Goal: Task Accomplishment & Management: Use online tool/utility

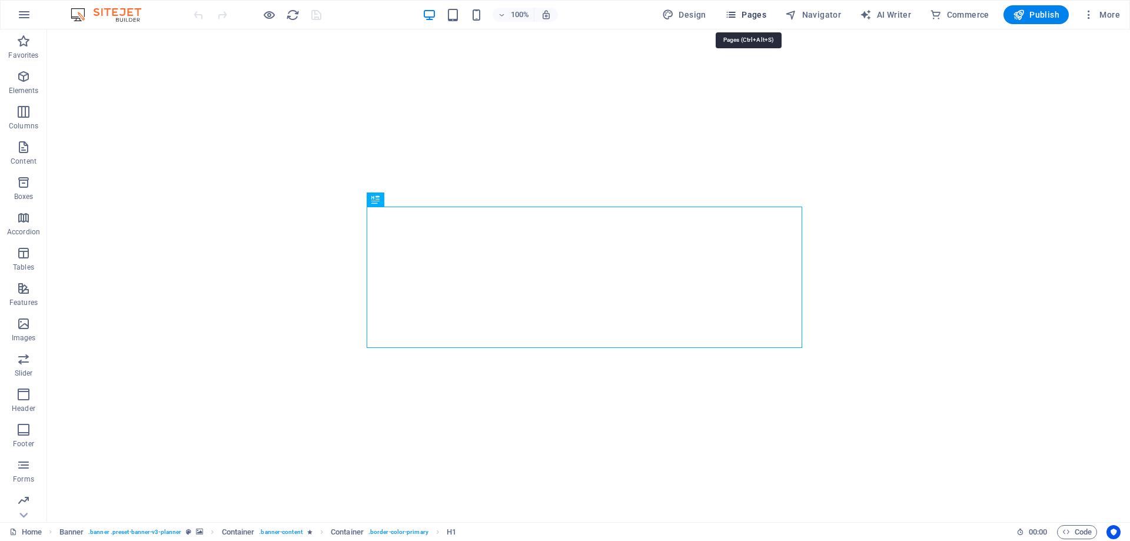
click at [748, 15] on span "Pages" at bounding box center [745, 15] width 41 height 12
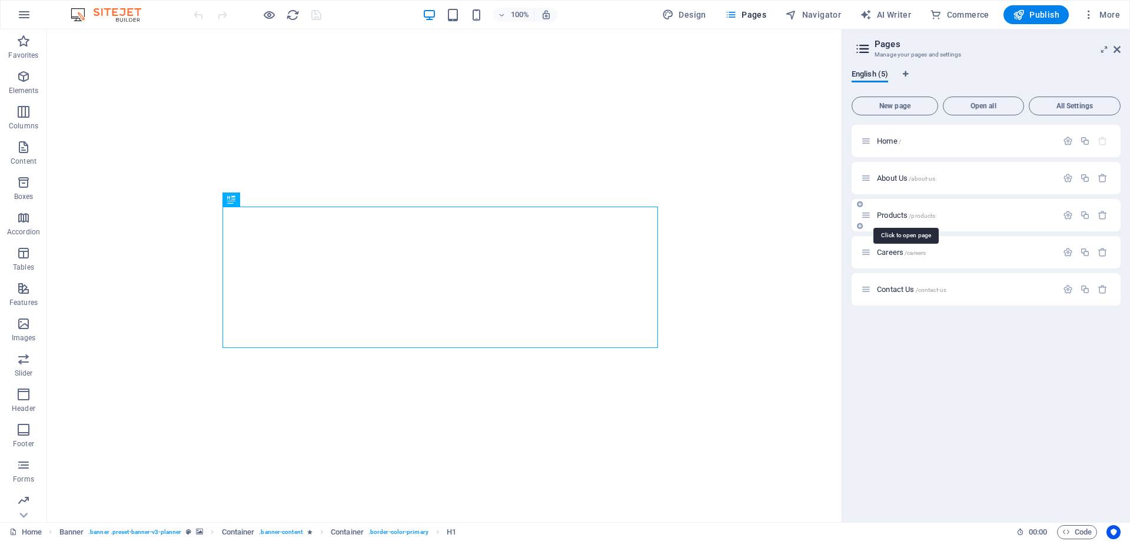
click at [892, 216] on span "Products /products" at bounding box center [906, 215] width 58 height 9
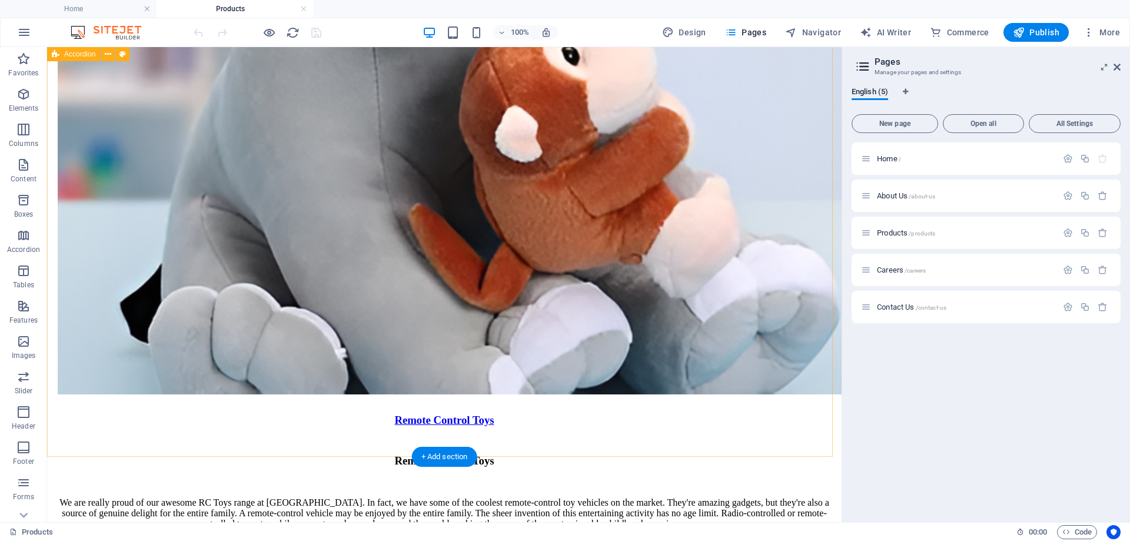
scroll to position [2218, 0]
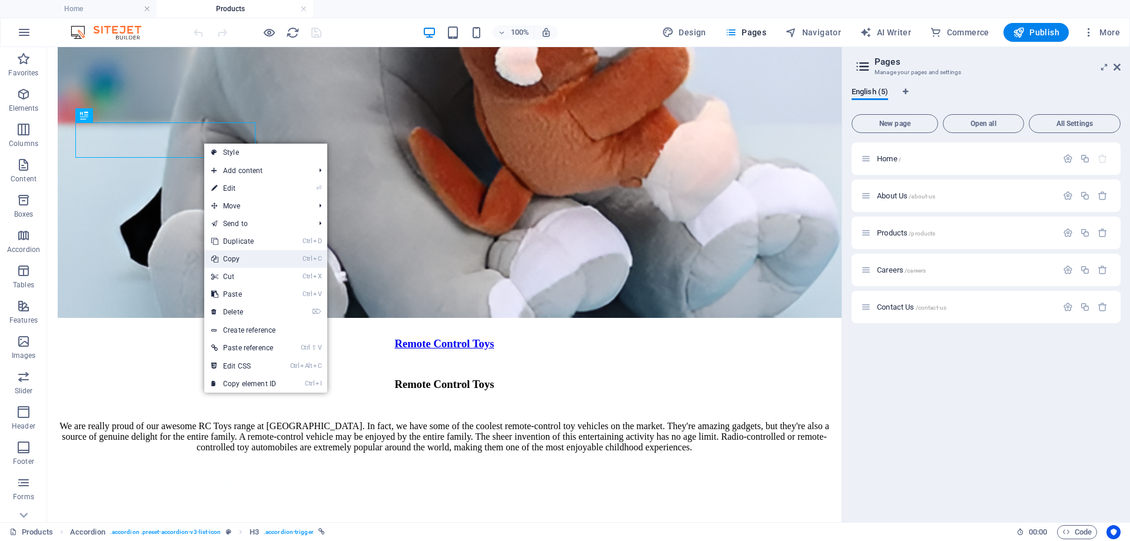
click at [238, 253] on link "Ctrl C Copy" at bounding box center [243, 259] width 79 height 18
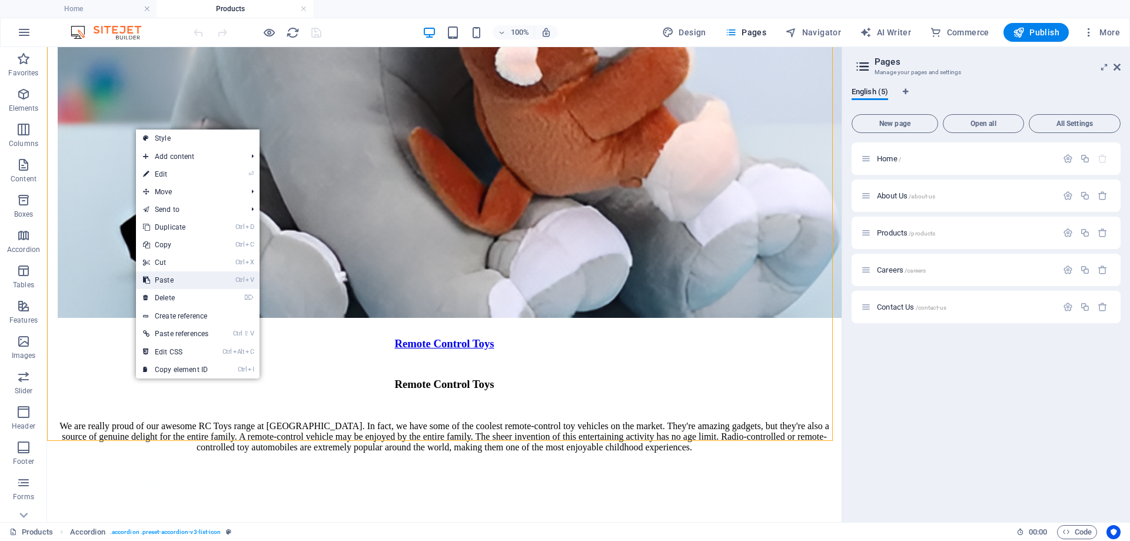
click at [165, 284] on link "Ctrl V Paste" at bounding box center [175, 280] width 79 height 18
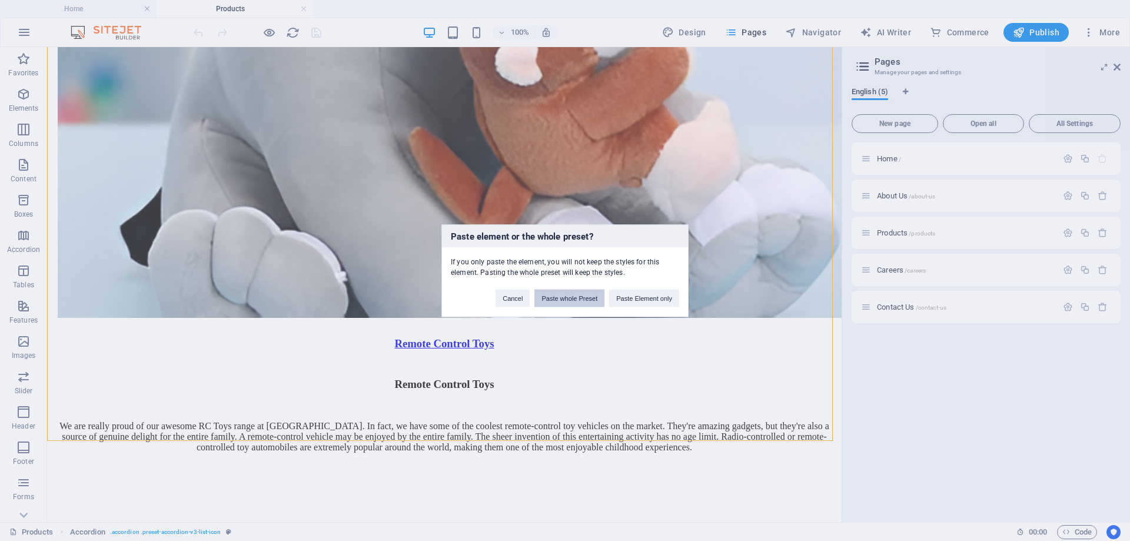
click at [580, 297] on button "Paste whole Preset" at bounding box center [569, 298] width 70 height 18
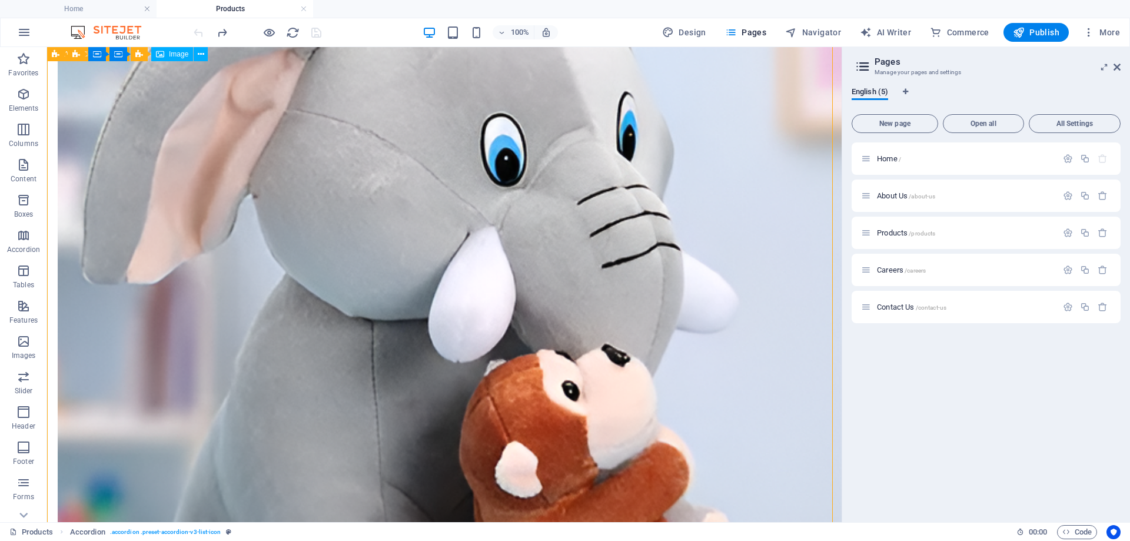
scroll to position [2100, 0]
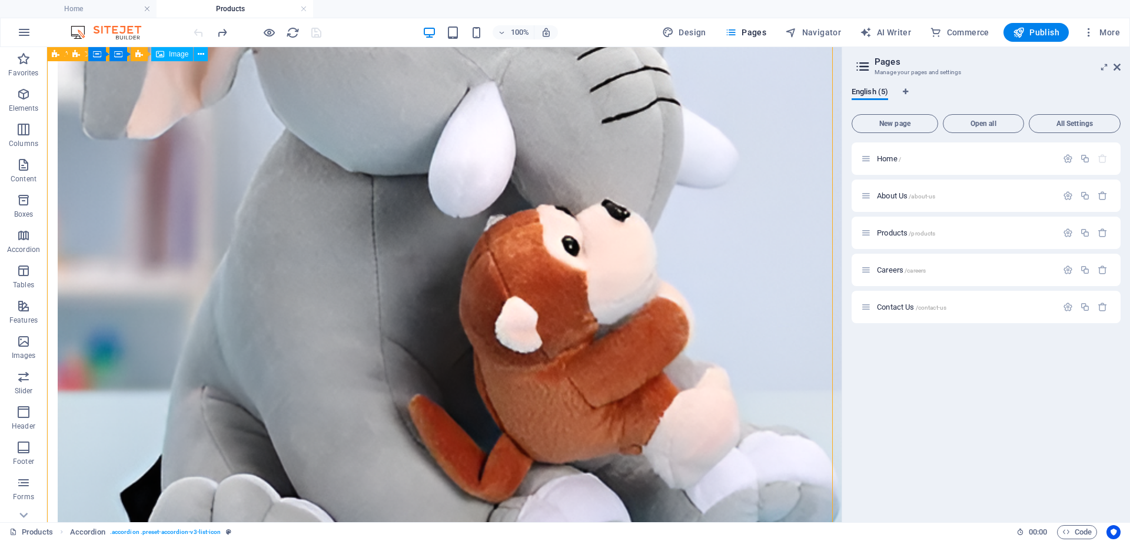
scroll to position [1923, 0]
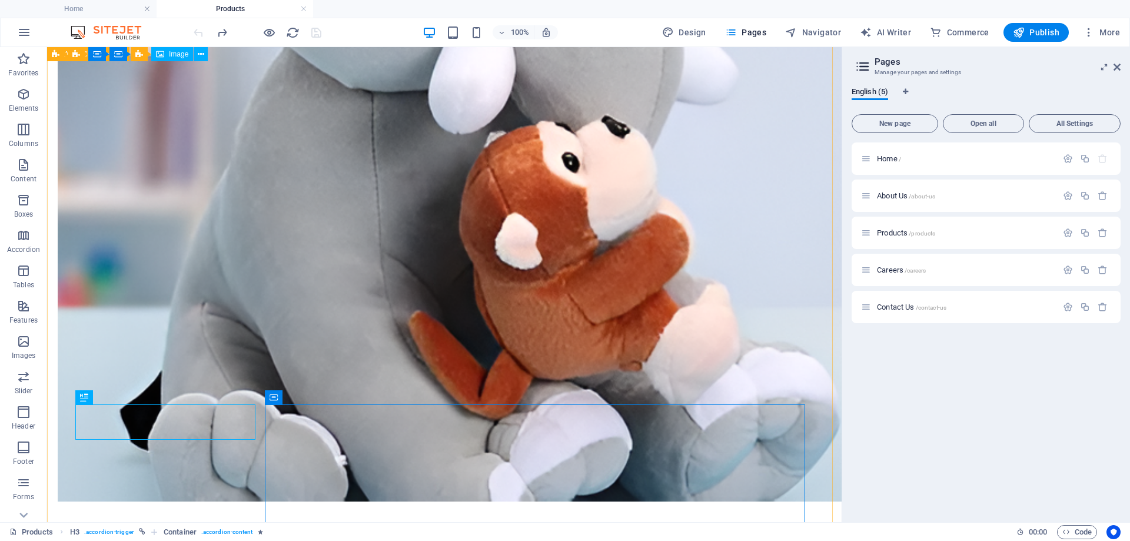
scroll to position [2159, 0]
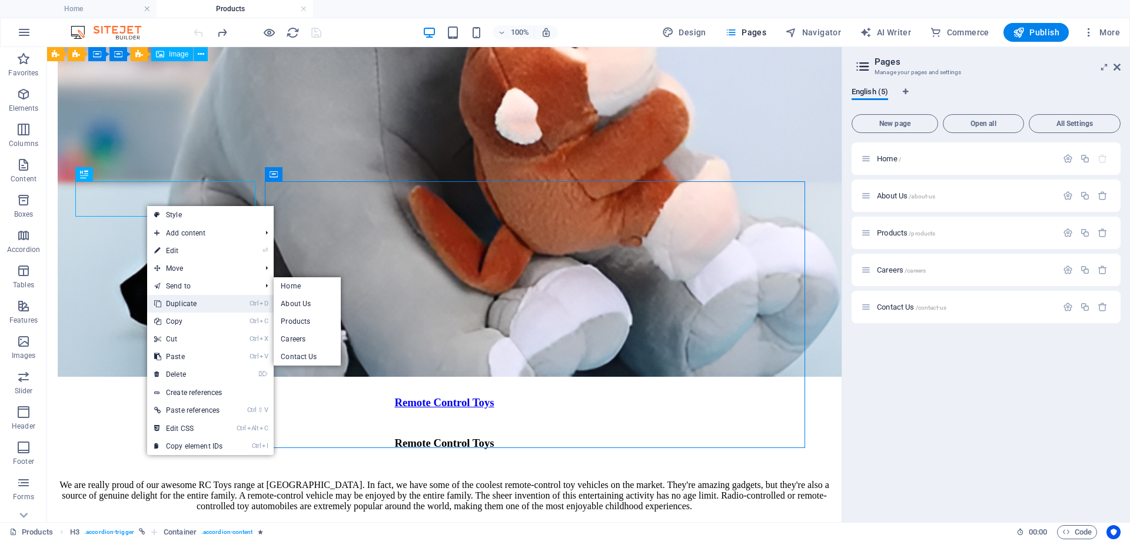
click at [181, 305] on link "Ctrl D Duplicate" at bounding box center [188, 304] width 82 height 18
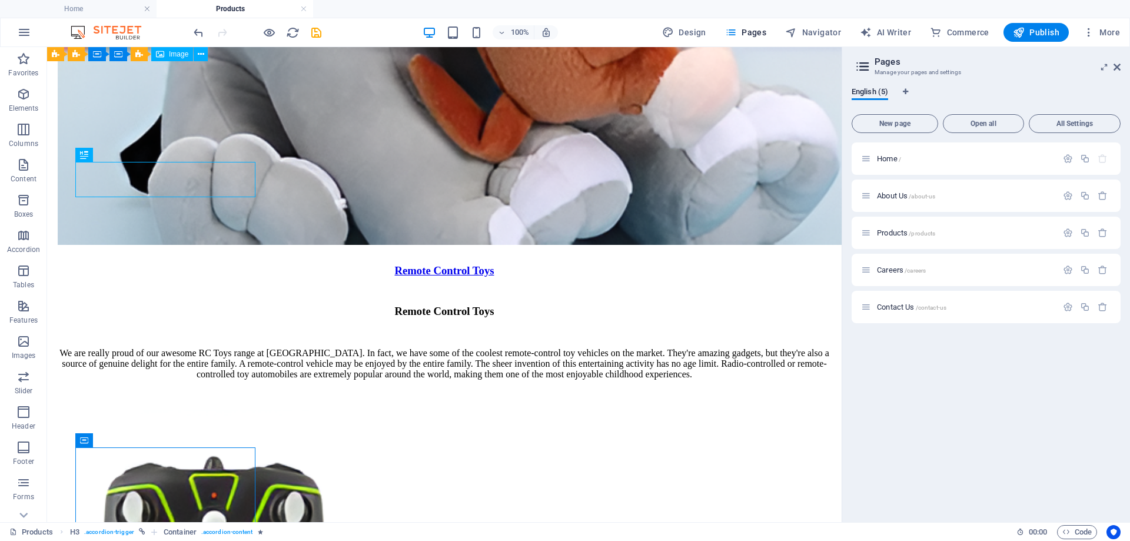
drag, startPoint x: 155, startPoint y: 248, endPoint x: 172, endPoint y: 475, distance: 227.8
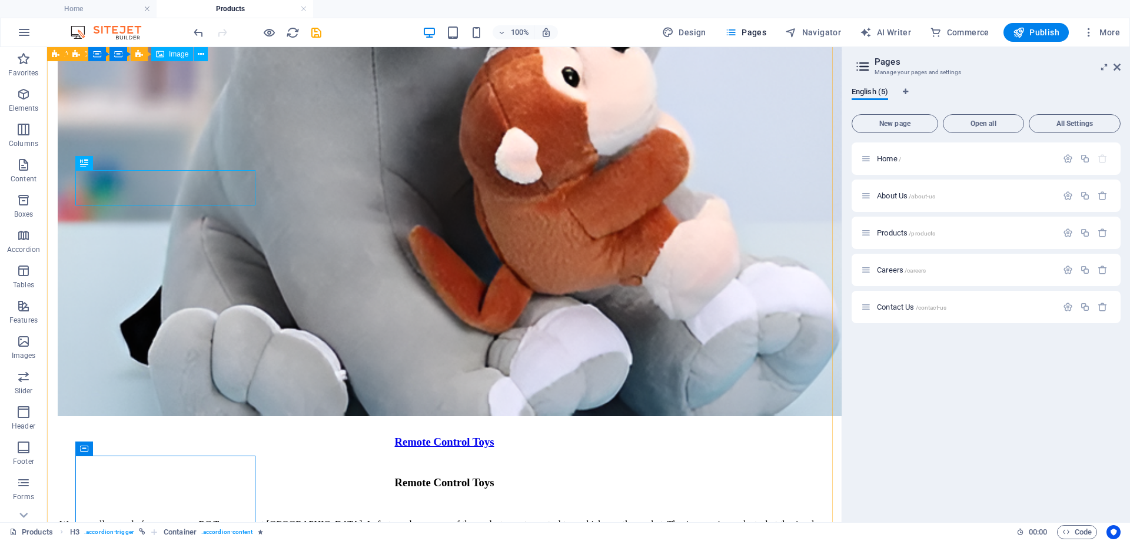
scroll to position [2114, 0]
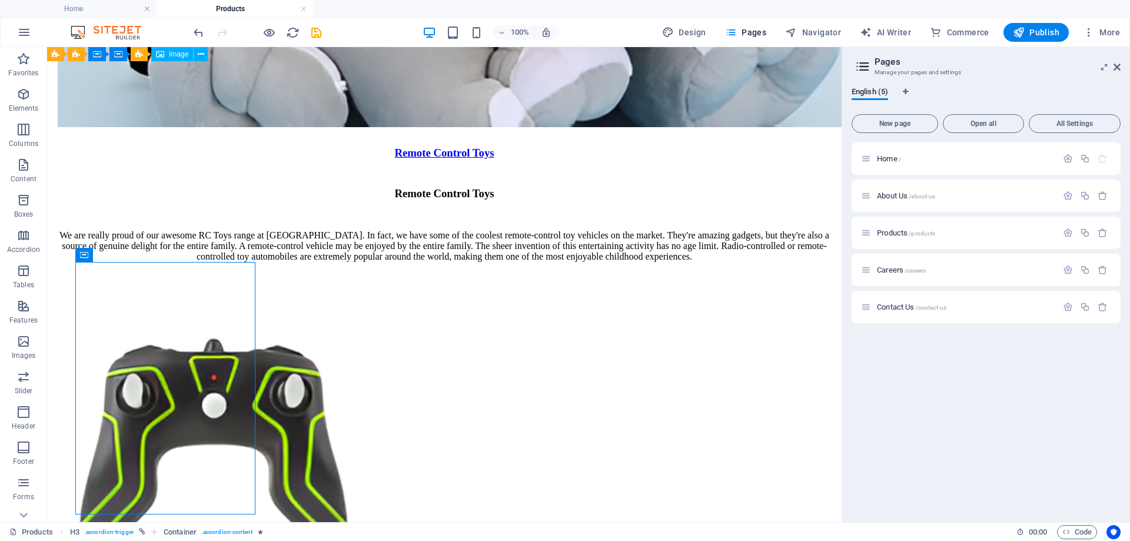
drag, startPoint x: 138, startPoint y: 312, endPoint x: 282, endPoint y: 324, distance: 145.2
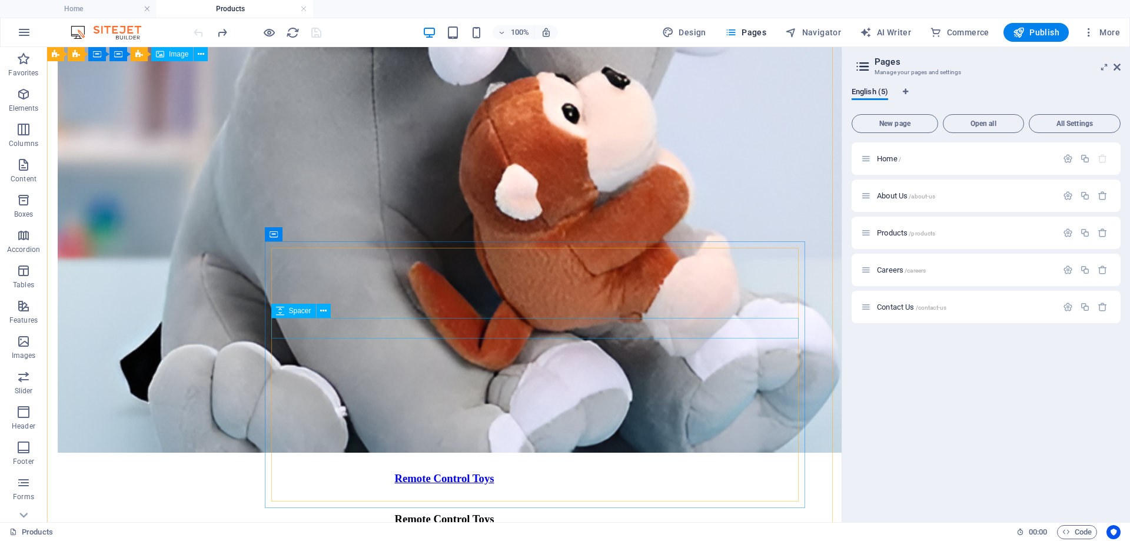
scroll to position [2055, 0]
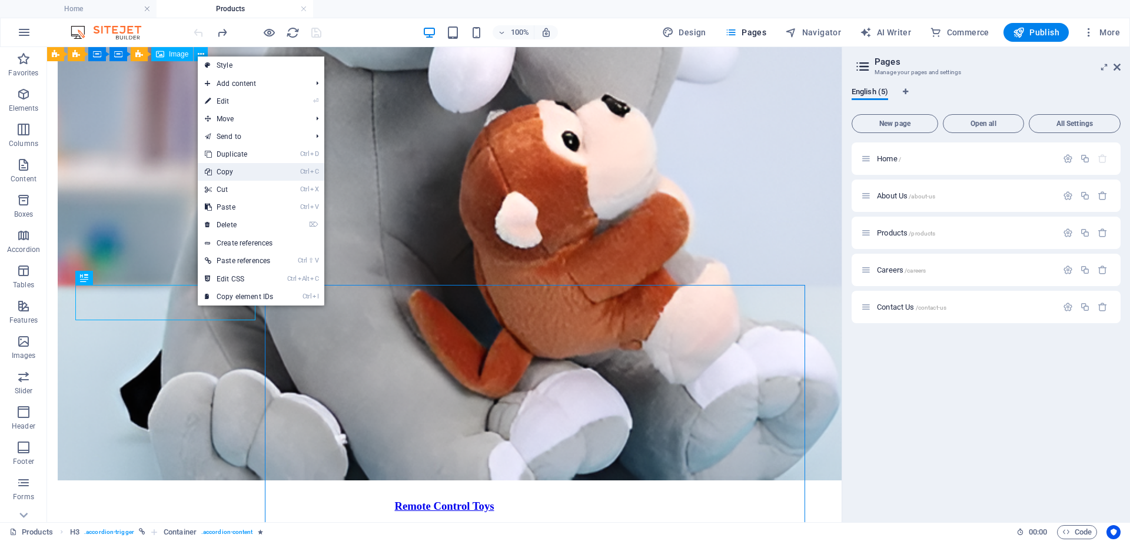
click at [233, 173] on link "Ctrl C Copy" at bounding box center [239, 172] width 82 height 18
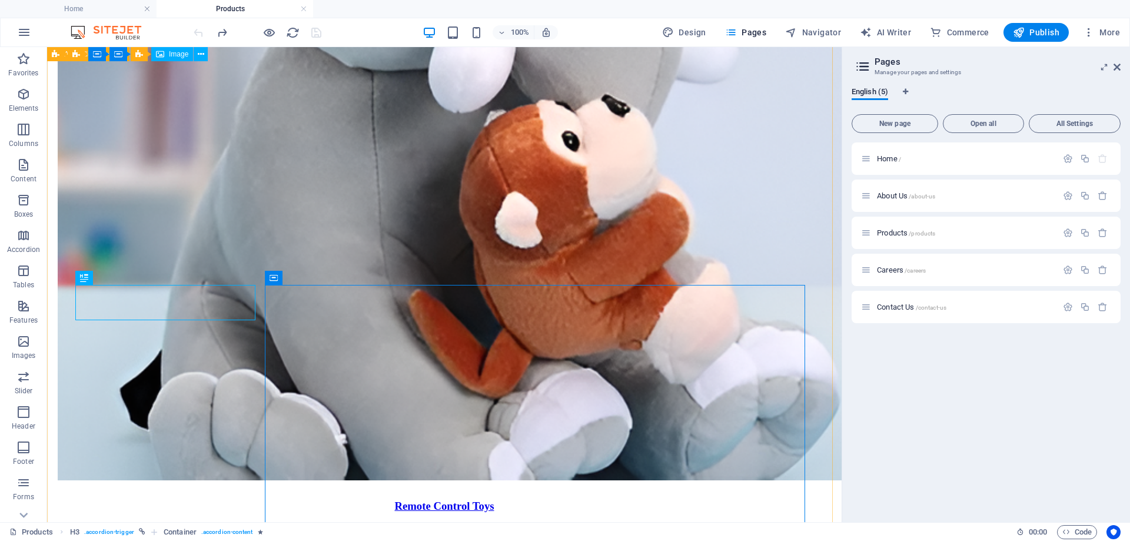
scroll to position [2350, 0]
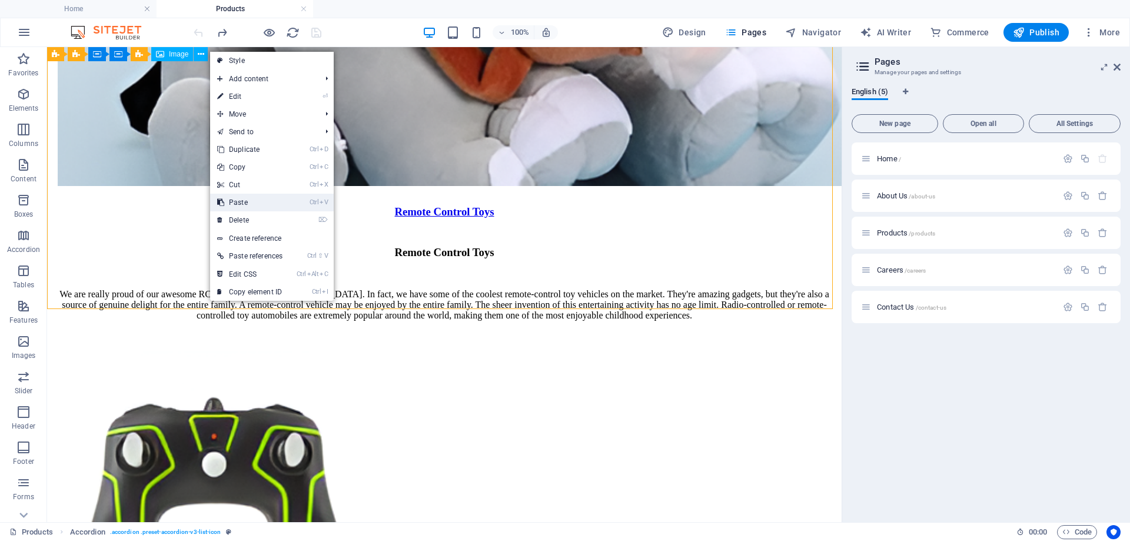
click at [238, 202] on link "Ctrl V Paste" at bounding box center [249, 203] width 79 height 18
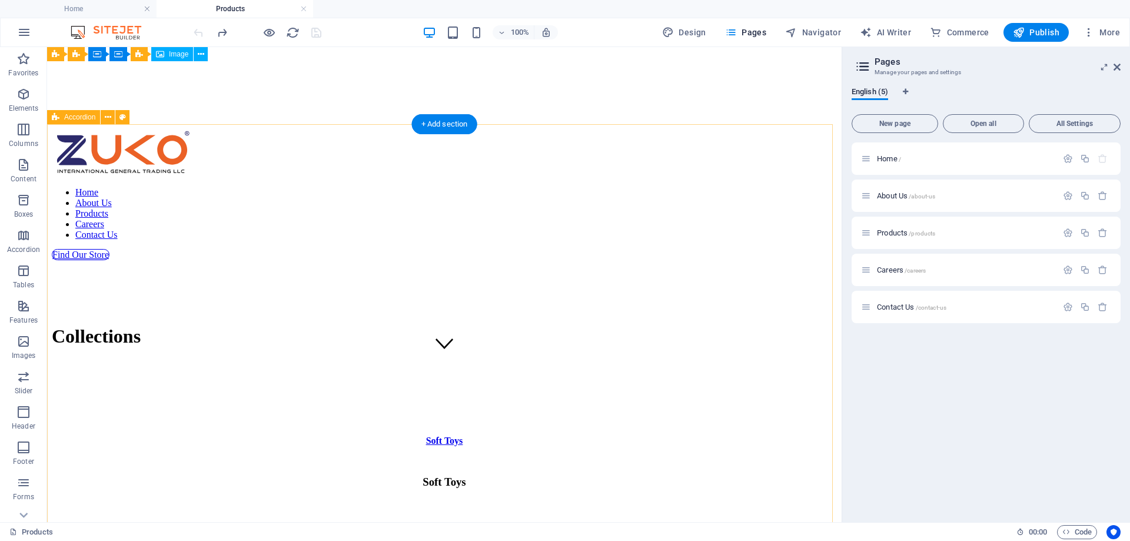
scroll to position [0, 0]
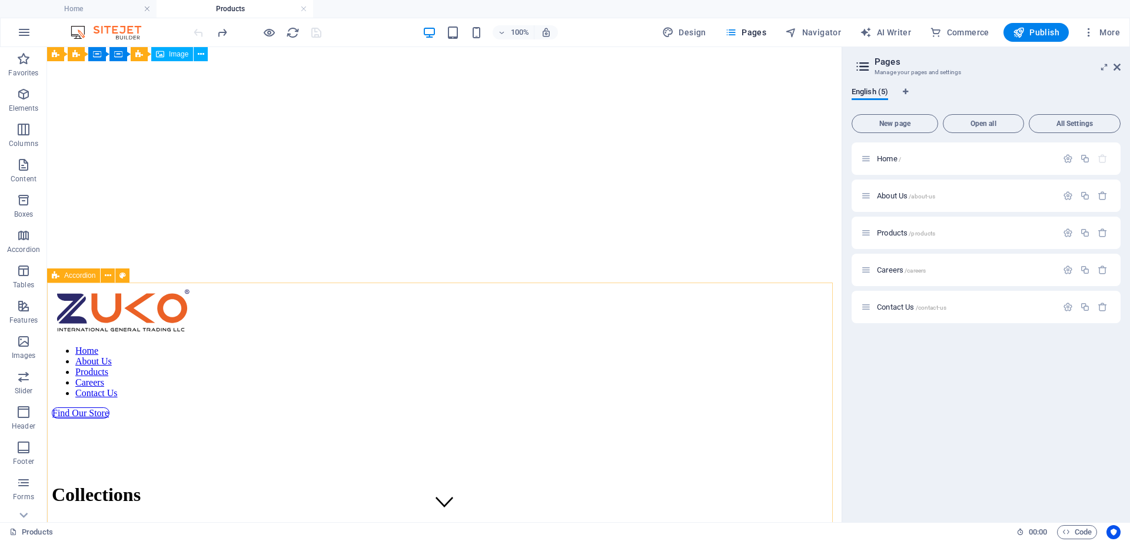
click at [67, 274] on span "Accordion" at bounding box center [79, 275] width 31 height 7
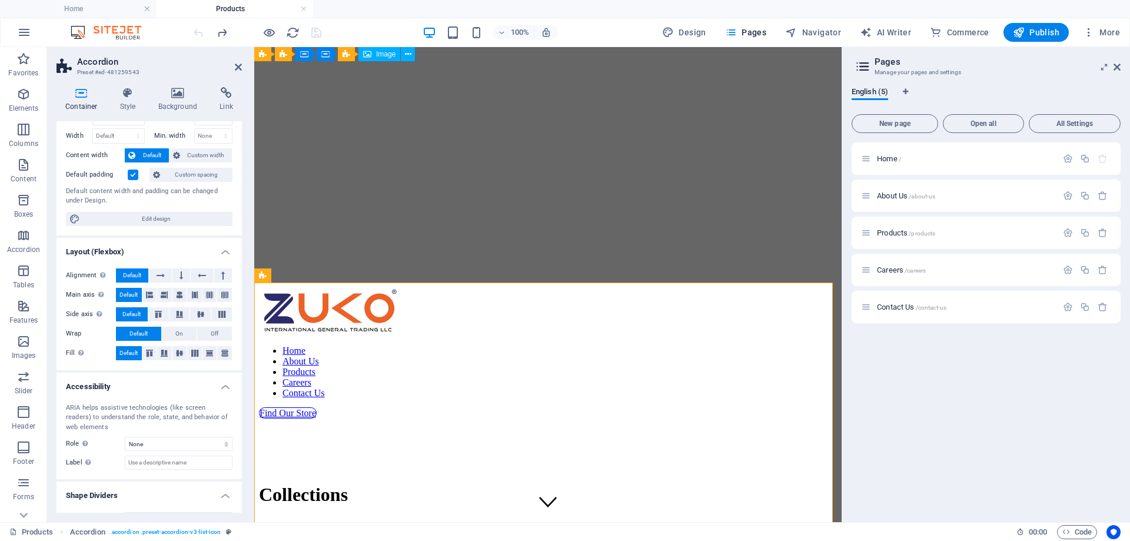
scroll to position [65, 0]
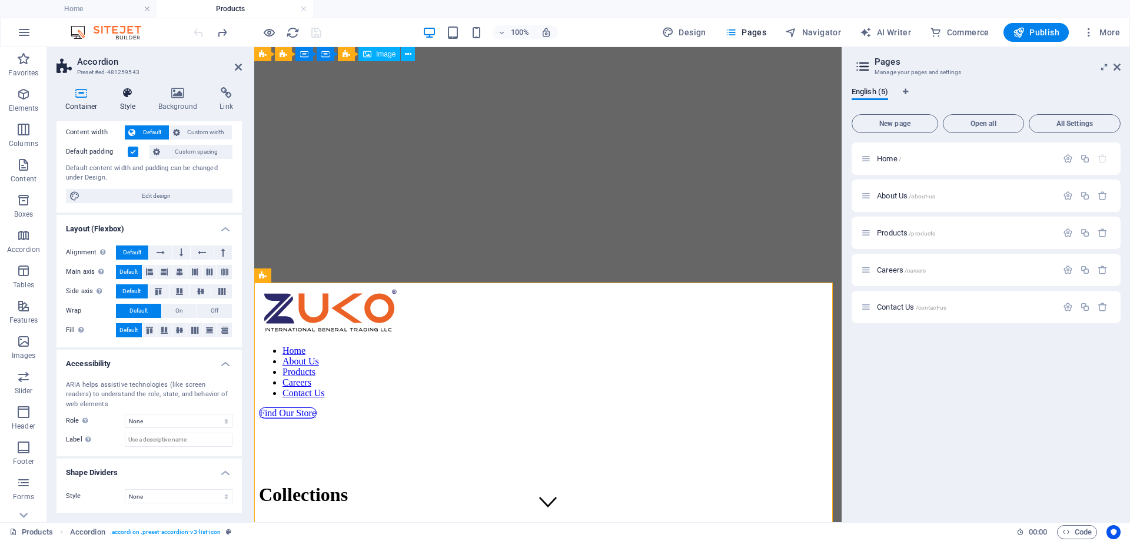
click at [134, 98] on icon at bounding box center [128, 93] width 34 height 12
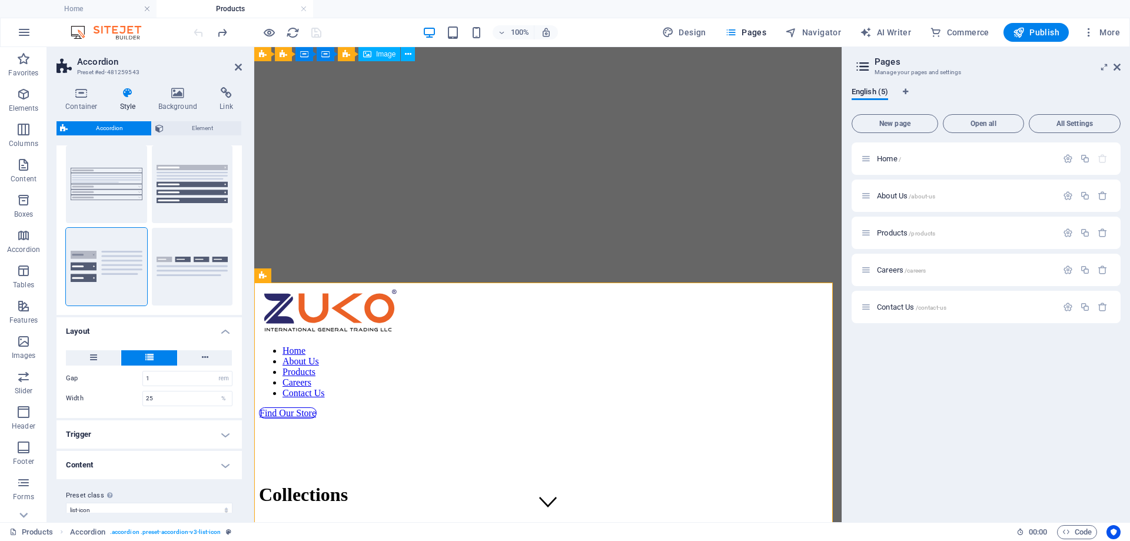
scroll to position [44, 0]
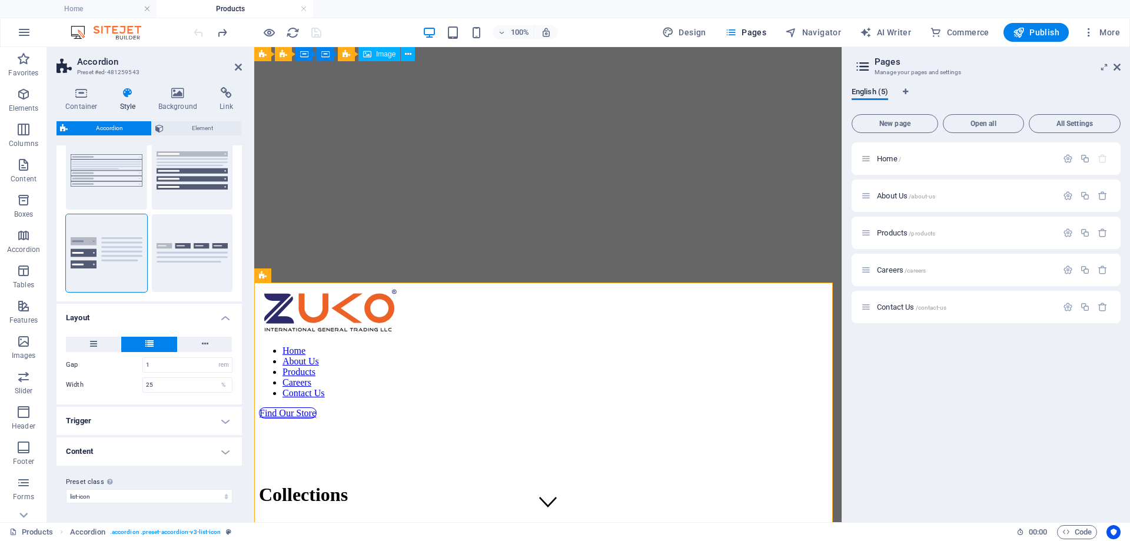
click at [183, 411] on h4 "Trigger" at bounding box center [148, 421] width 185 height 28
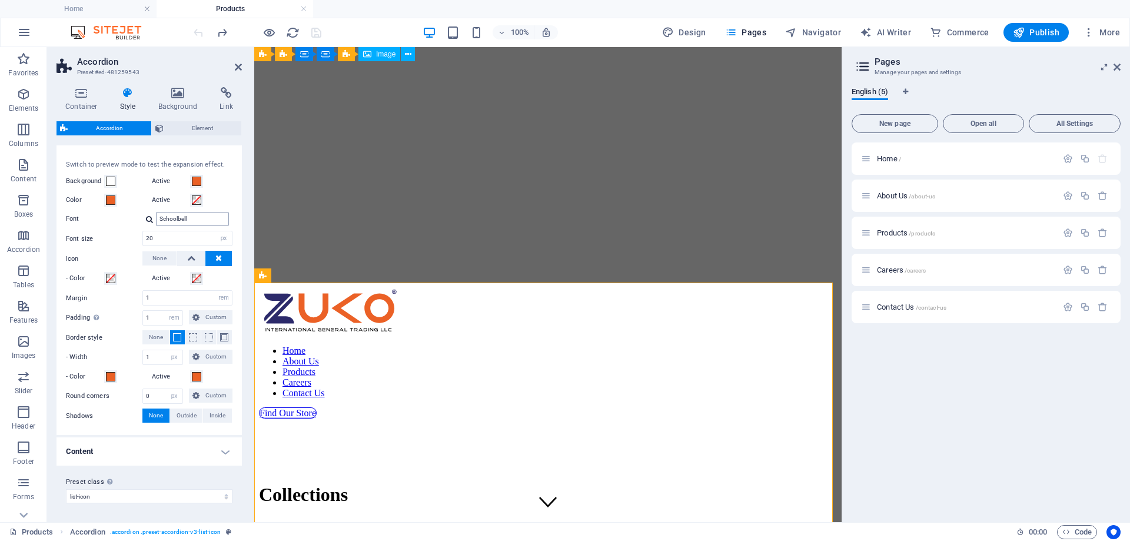
scroll to position [206, 0]
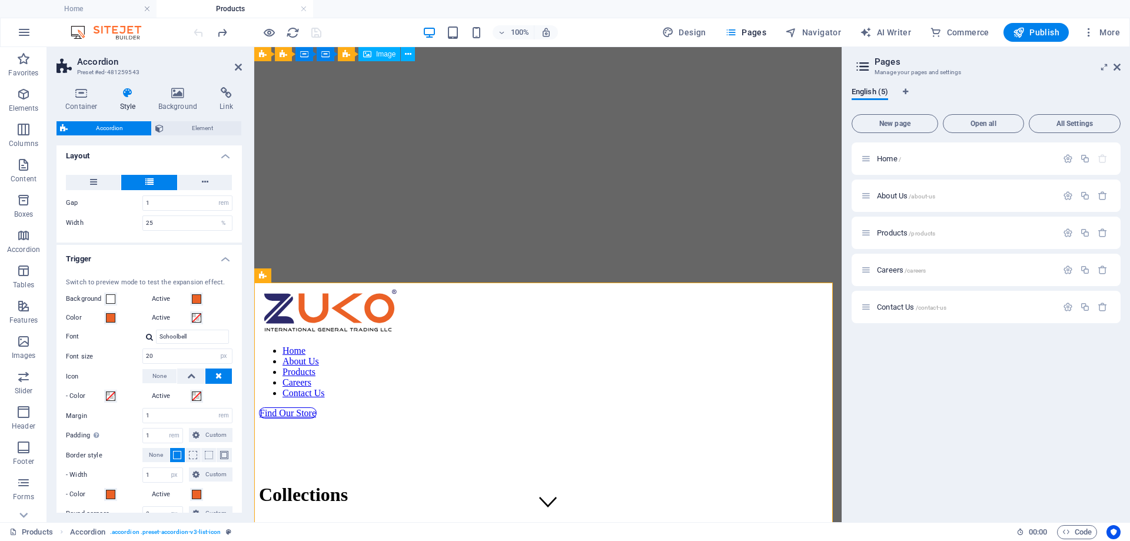
click at [224, 265] on h4 "Trigger" at bounding box center [148, 255] width 185 height 21
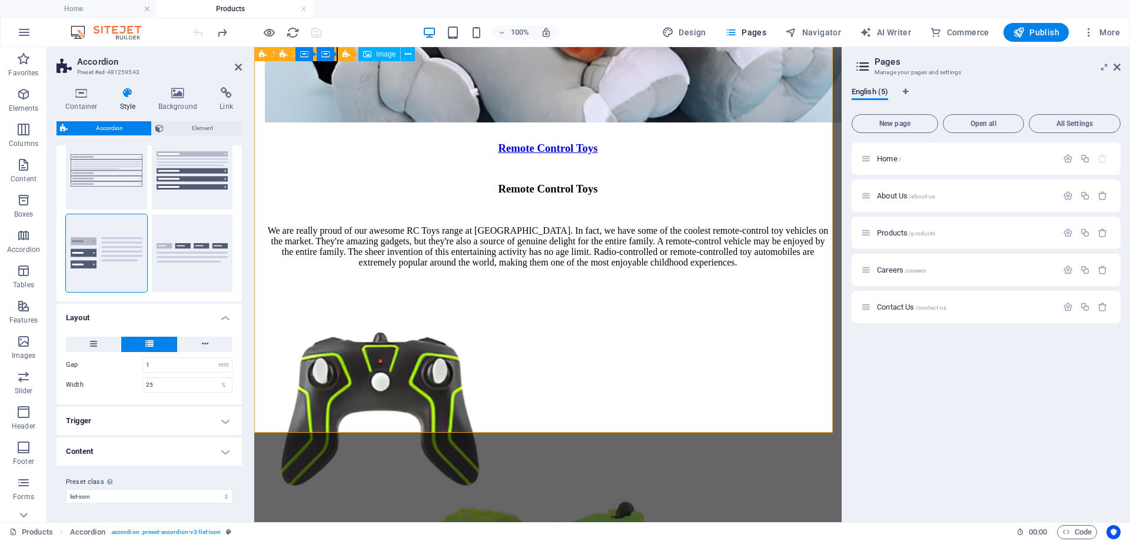
scroll to position [1942, 0]
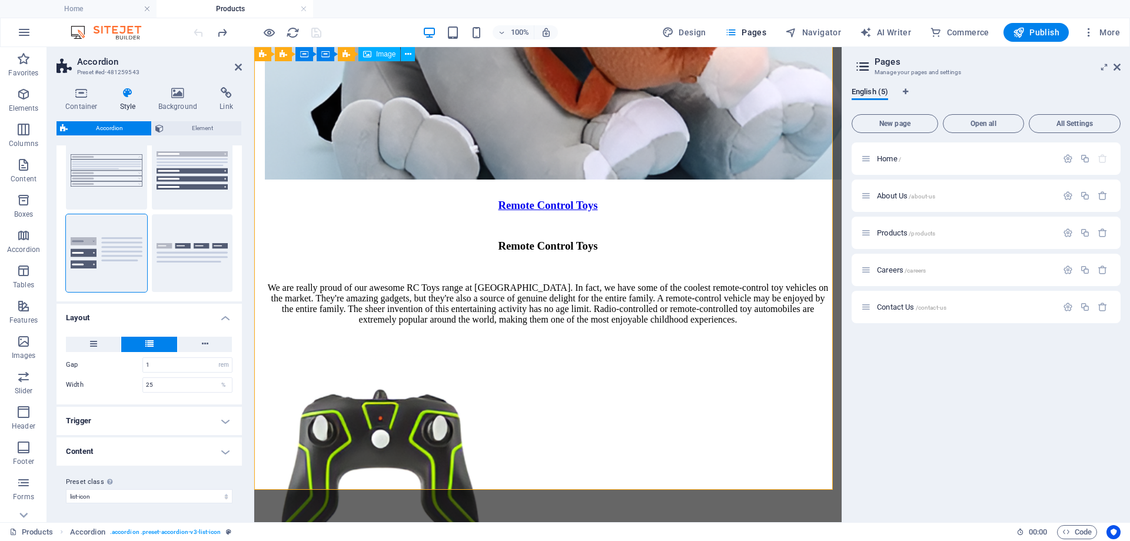
click at [172, 428] on h4 "Trigger" at bounding box center [148, 421] width 185 height 28
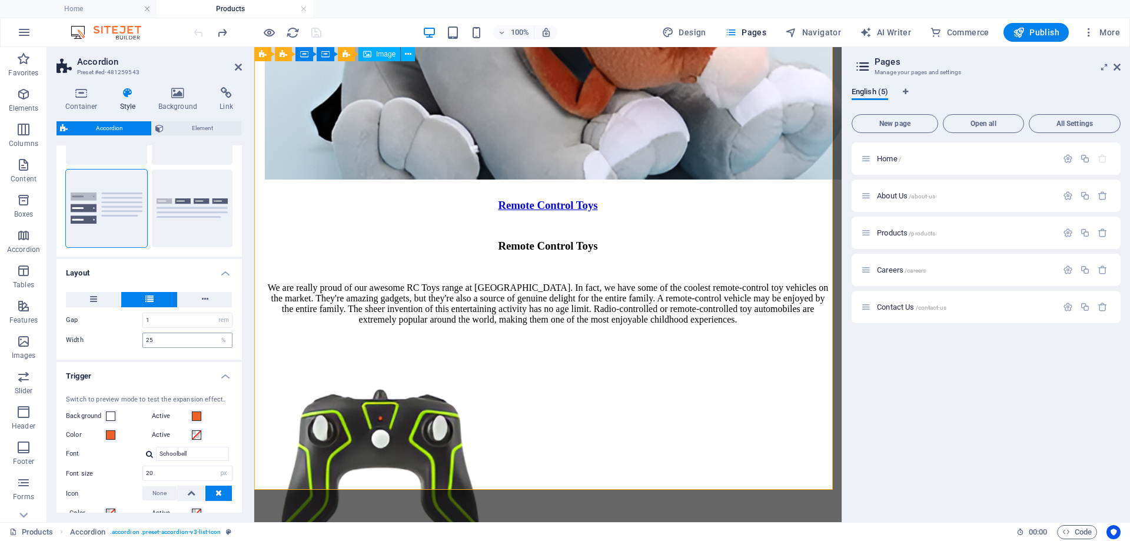
scroll to position [88, 0]
click at [220, 378] on h4 "Trigger" at bounding box center [148, 372] width 185 height 21
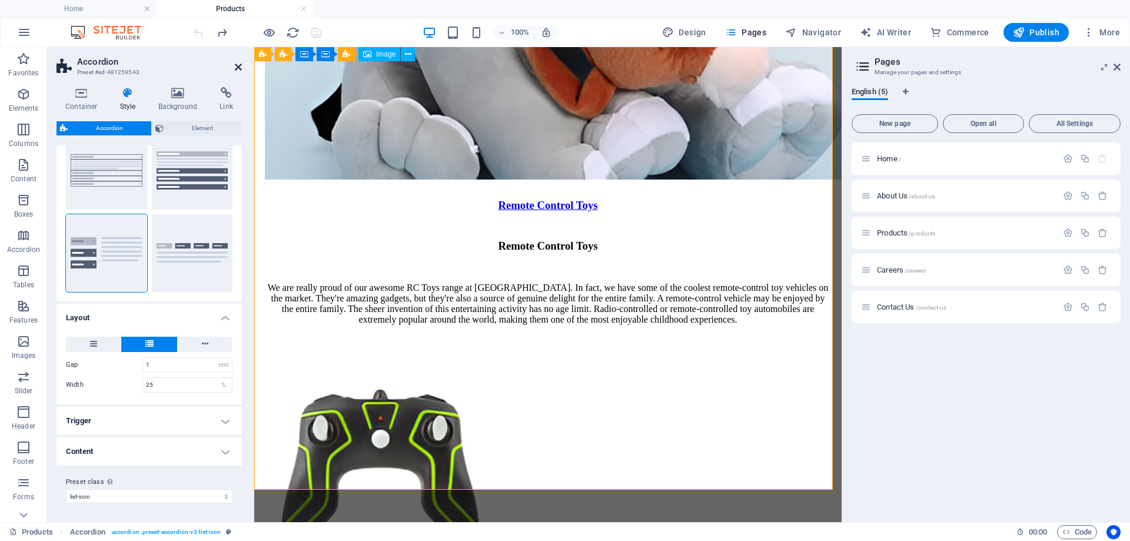
click at [235, 66] on icon at bounding box center [238, 66] width 7 height 9
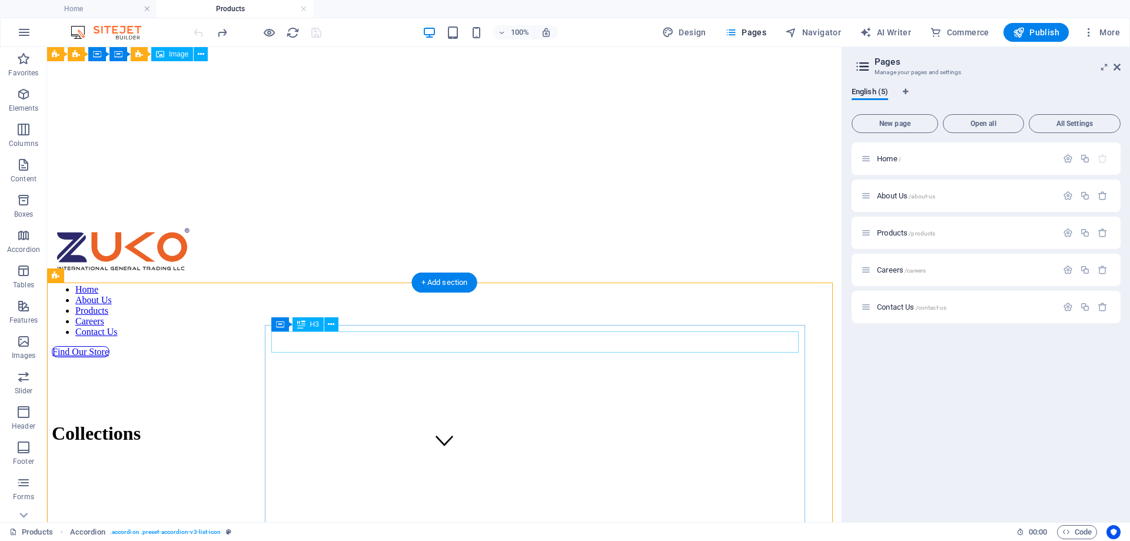
scroll to position [0, 0]
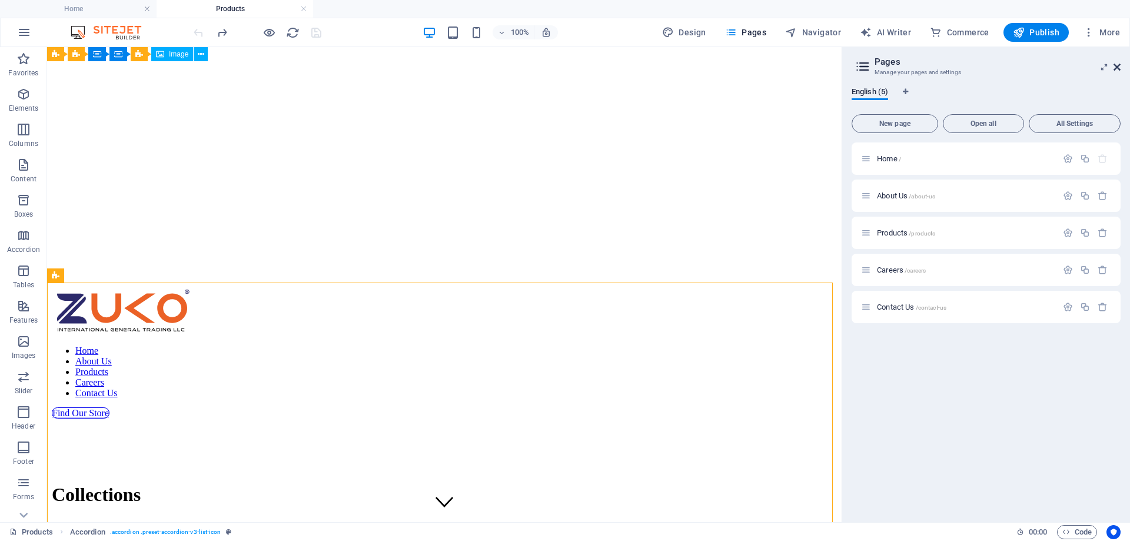
click at [1113, 67] on icon at bounding box center [1116, 66] width 7 height 9
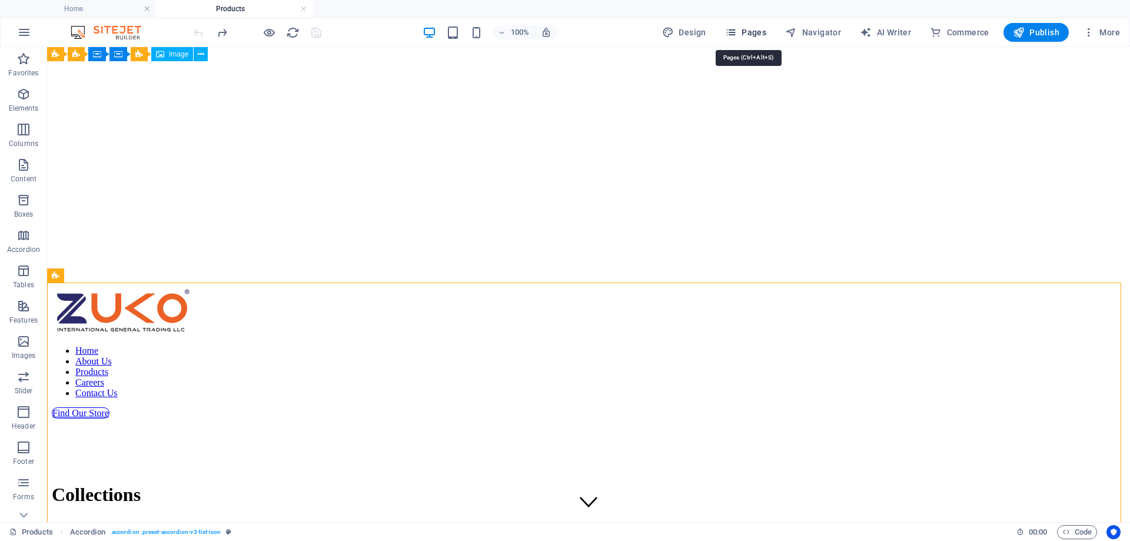
click at [754, 32] on span "Pages" at bounding box center [745, 32] width 41 height 12
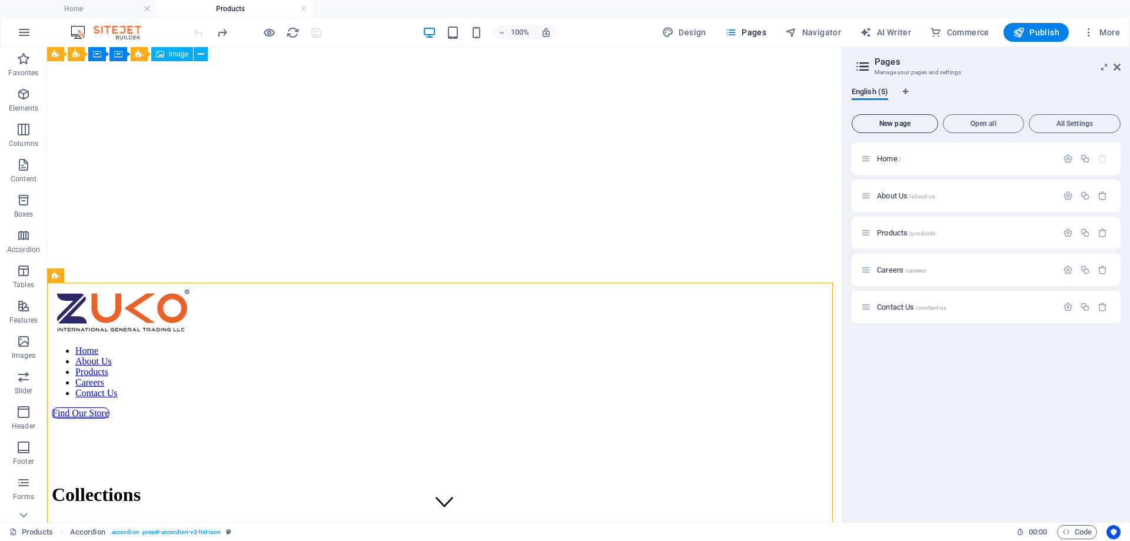
click at [900, 125] on span "New page" at bounding box center [895, 123] width 76 height 7
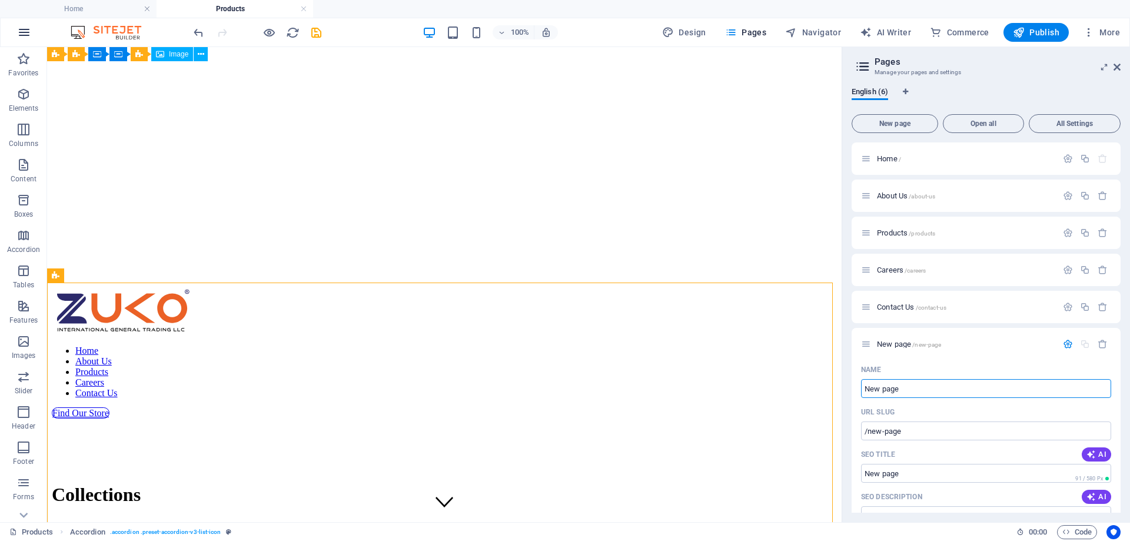
click at [23, 35] on icon "button" at bounding box center [24, 32] width 14 height 14
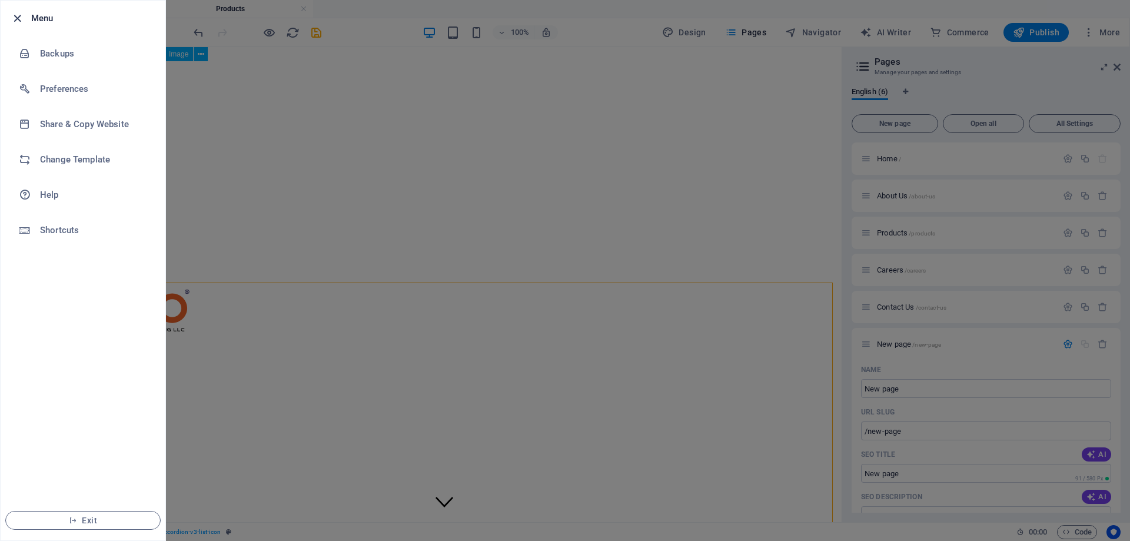
click at [16, 19] on icon "button" at bounding box center [18, 19] width 14 height 14
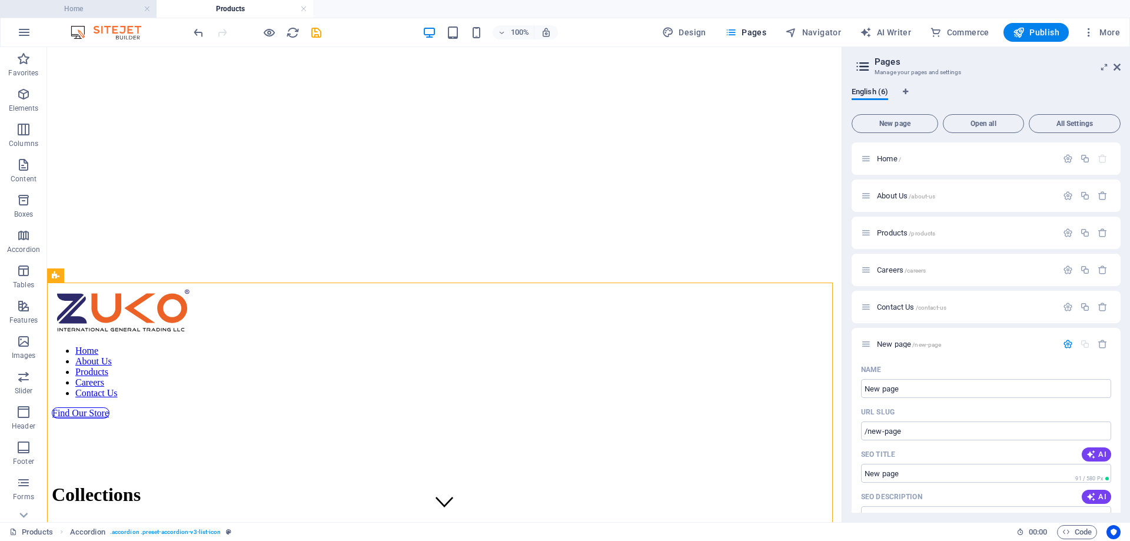
click at [46, 12] on h4 "Home" at bounding box center [78, 8] width 157 height 13
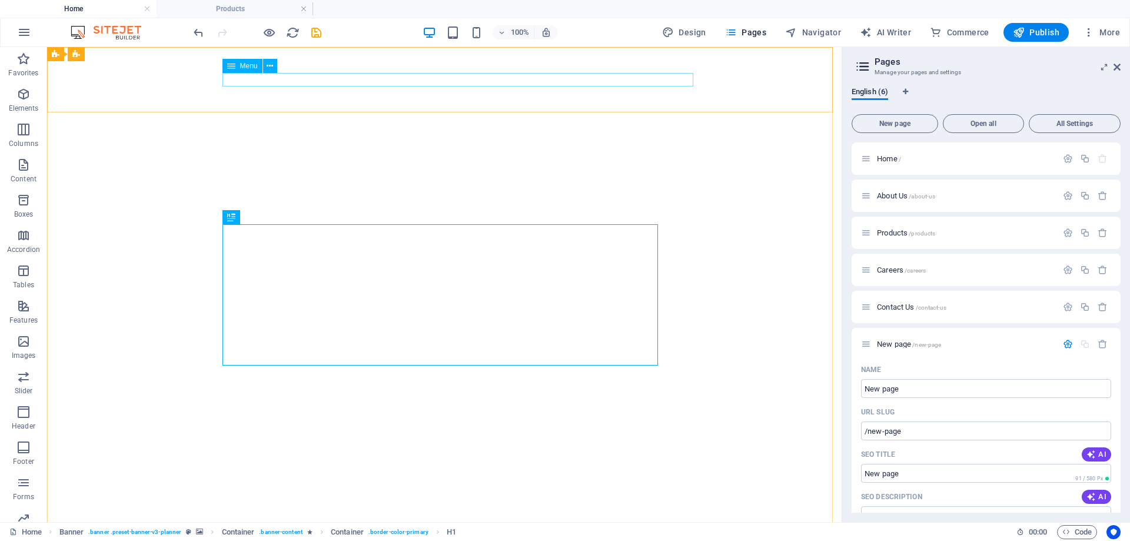
click at [237, 66] on div "Menu" at bounding box center [242, 66] width 40 height 14
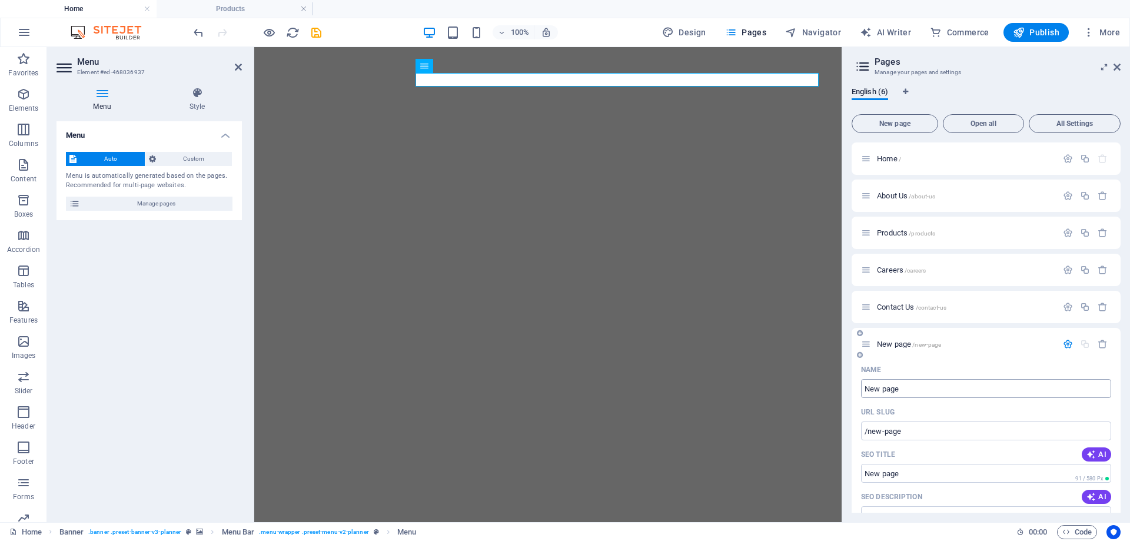
click at [919, 387] on input "New page" at bounding box center [986, 388] width 250 height 19
type input "Cosm"
type input "/cos"
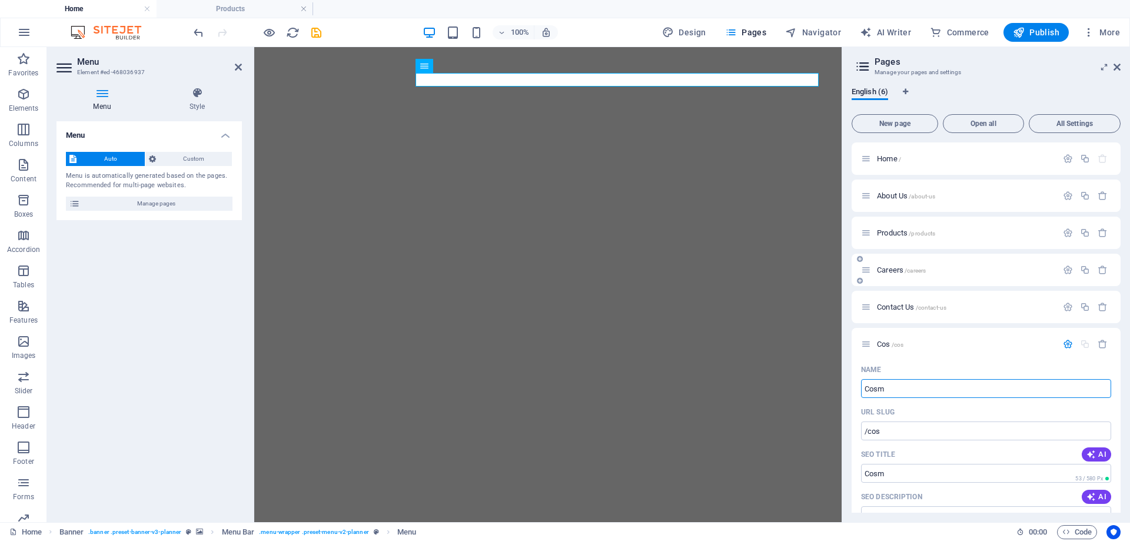
type input "Cosm"
type input "/cosm"
type input "[PERSON_NAME]"
type input "/[PERSON_NAME]"
type input "Cosmetic"
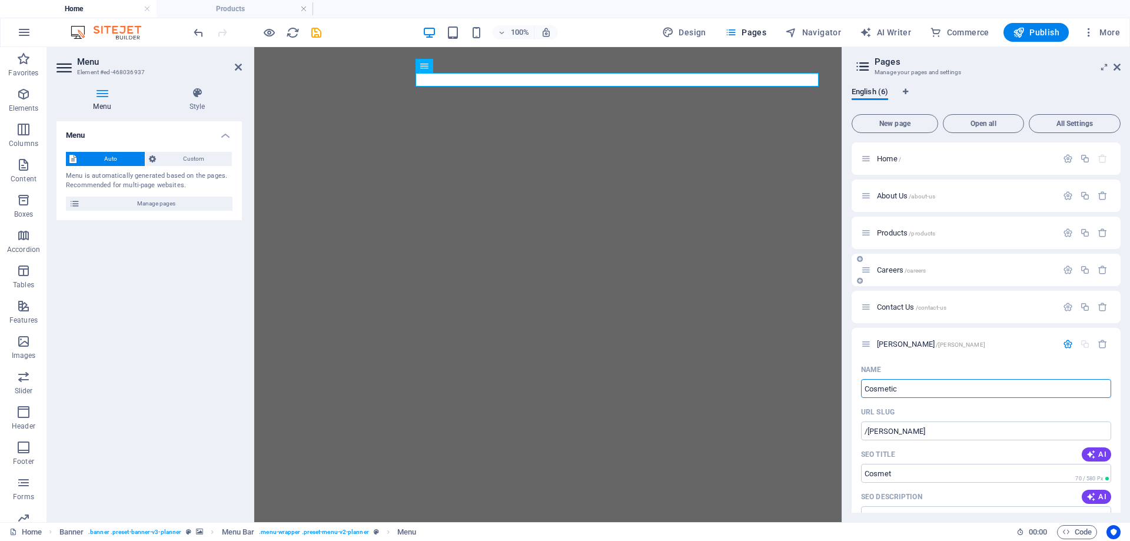
type input "/cosmet"
type input "Cosmetics"
type input "/cosmetic"
type input "Cosmetics"
type input "/cosmetics"
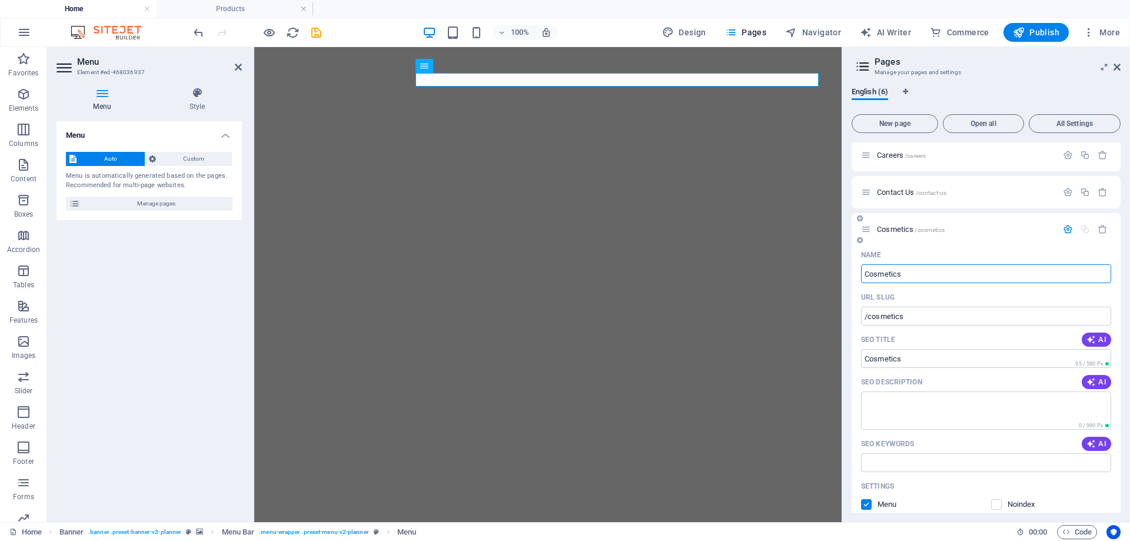
scroll to position [118, 0]
type input "Cosmetics"
click at [969, 227] on p "Cosmetics /cosmetics" at bounding box center [965, 226] width 177 height 8
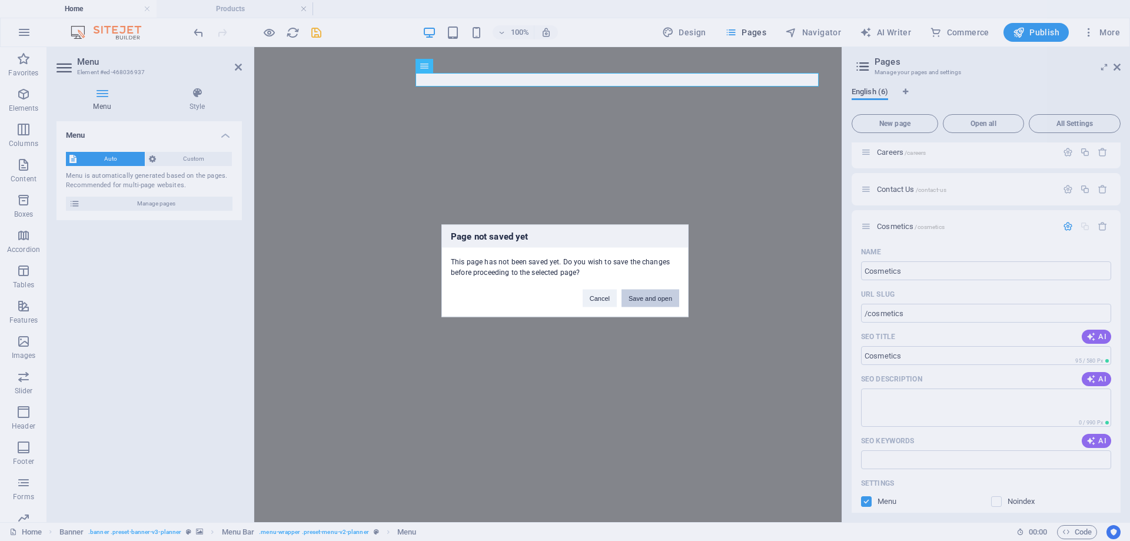
drag, startPoint x: 628, startPoint y: 299, endPoint x: 375, endPoint y: 251, distance: 258.2
click at [628, 299] on button "Save and open" at bounding box center [650, 298] width 58 height 18
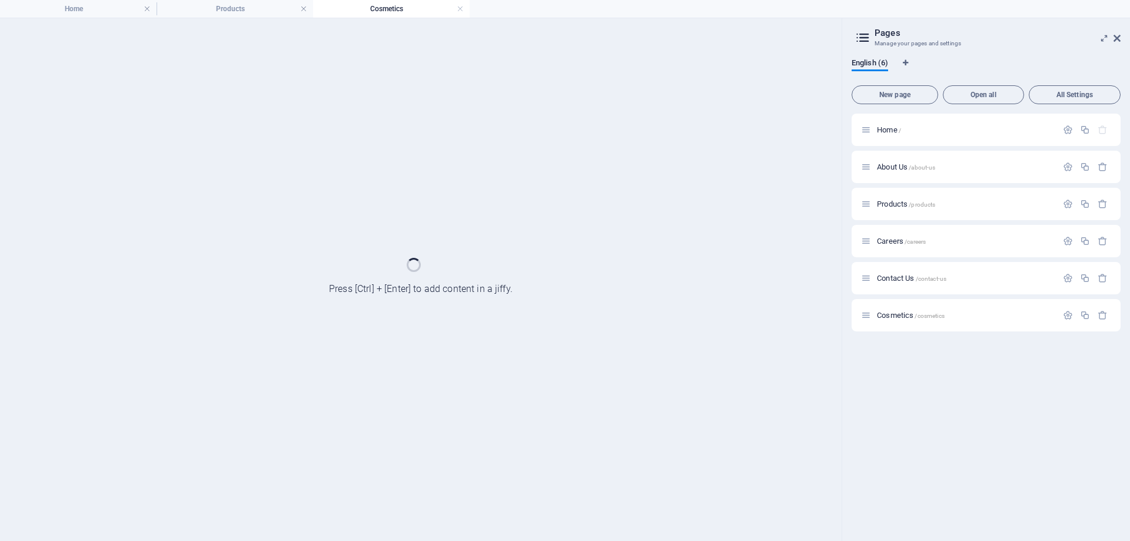
click at [867, 226] on div "Careers /careers" at bounding box center [985, 241] width 269 height 32
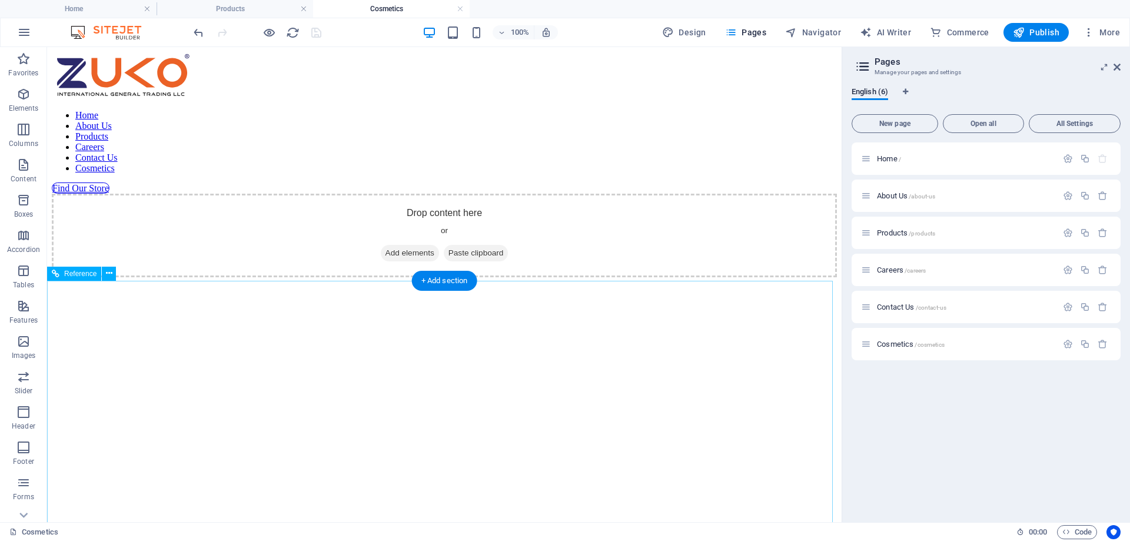
scroll to position [0, 0]
click at [888, 195] on span "About Us /about-us" at bounding box center [906, 195] width 58 height 9
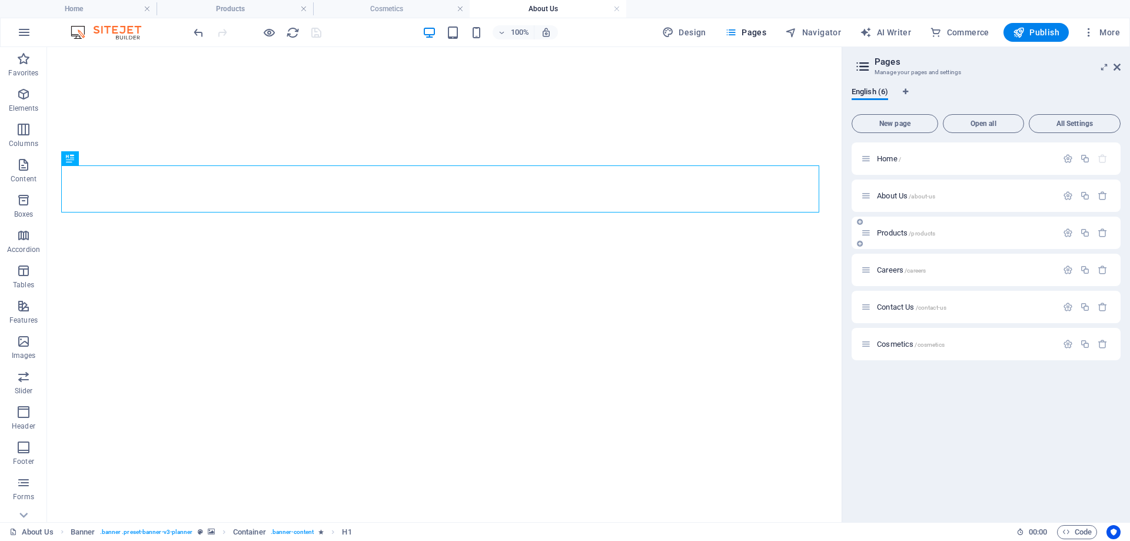
click at [887, 232] on span "Products /products" at bounding box center [906, 232] width 58 height 9
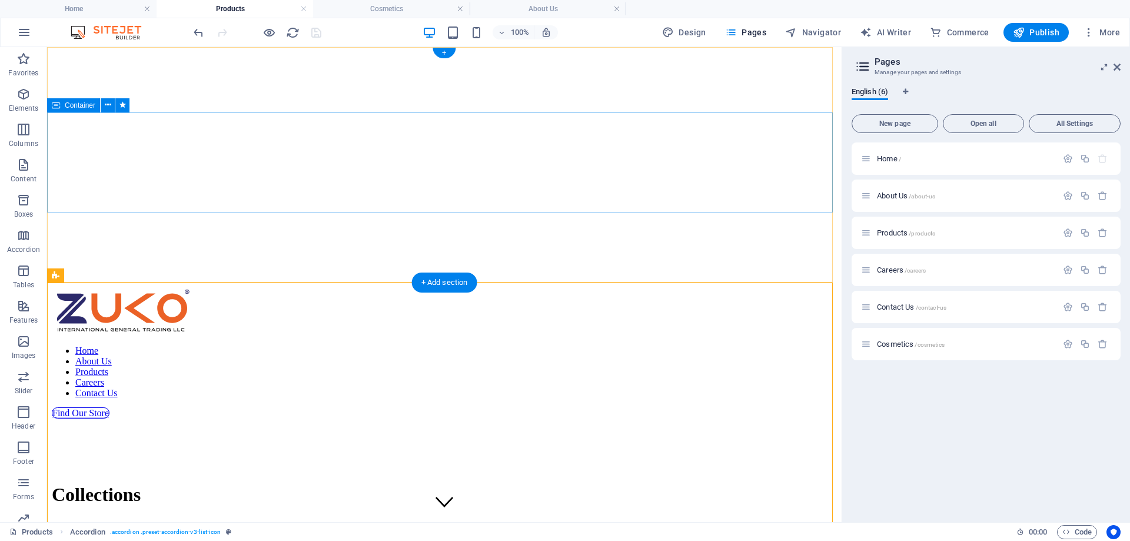
click at [65, 418] on div "Collections" at bounding box center [444, 468] width 785 height 100
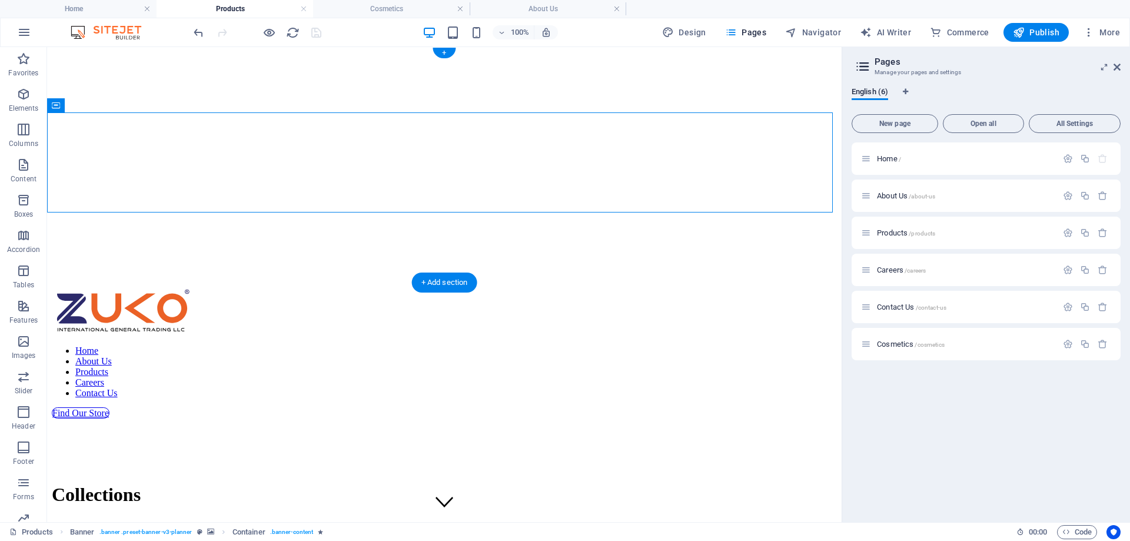
click at [124, 52] on figure at bounding box center [444, 52] width 785 height 0
click at [160, 484] on div "Collections" at bounding box center [444, 495] width 785 height 22
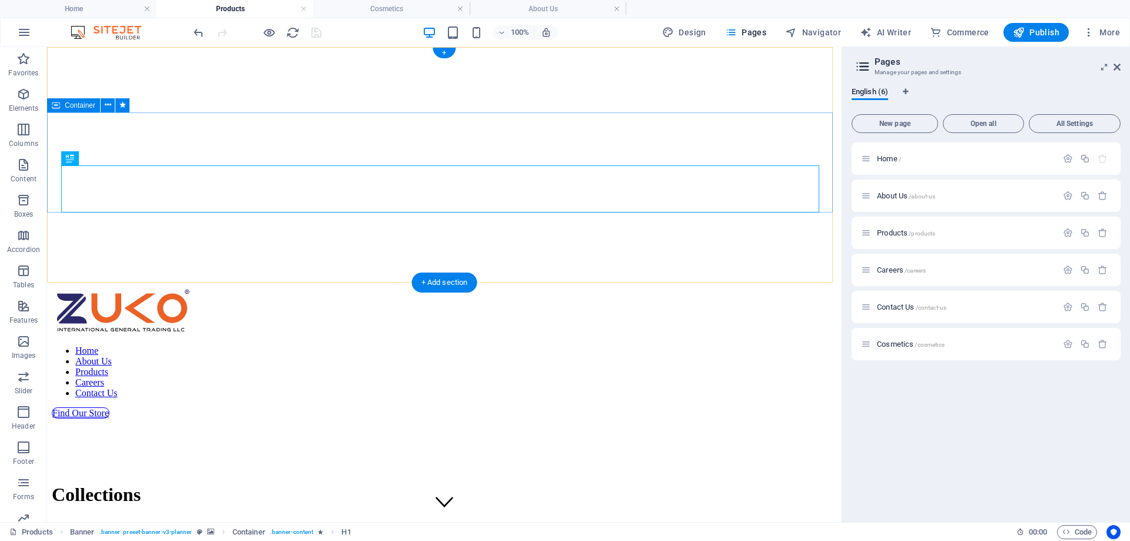
click at [158, 418] on div "Collections" at bounding box center [444, 468] width 785 height 100
click at [127, 418] on div "Collections" at bounding box center [444, 468] width 785 height 100
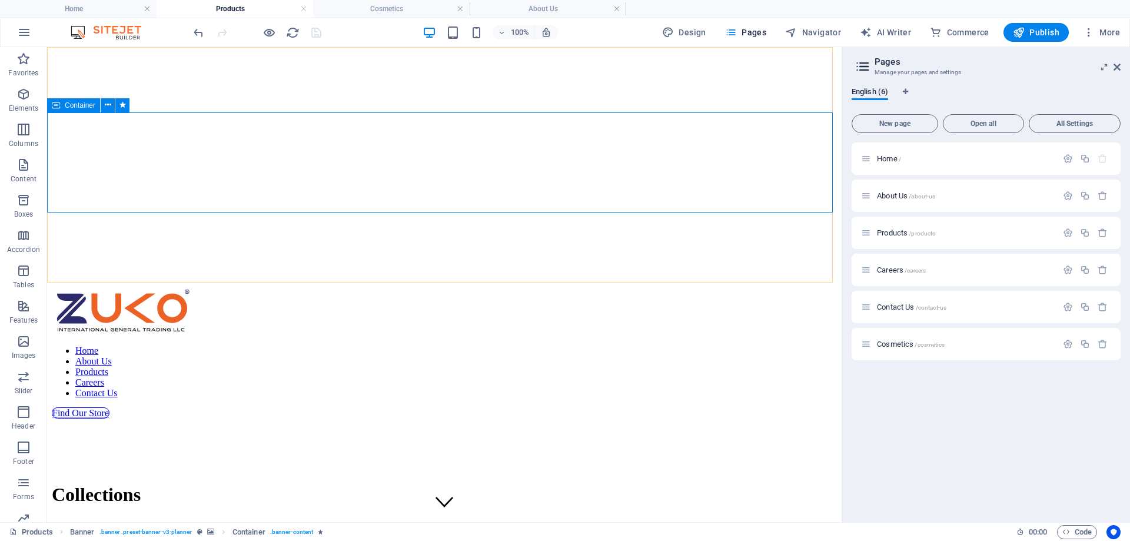
click at [79, 108] on span "Container" at bounding box center [80, 105] width 31 height 7
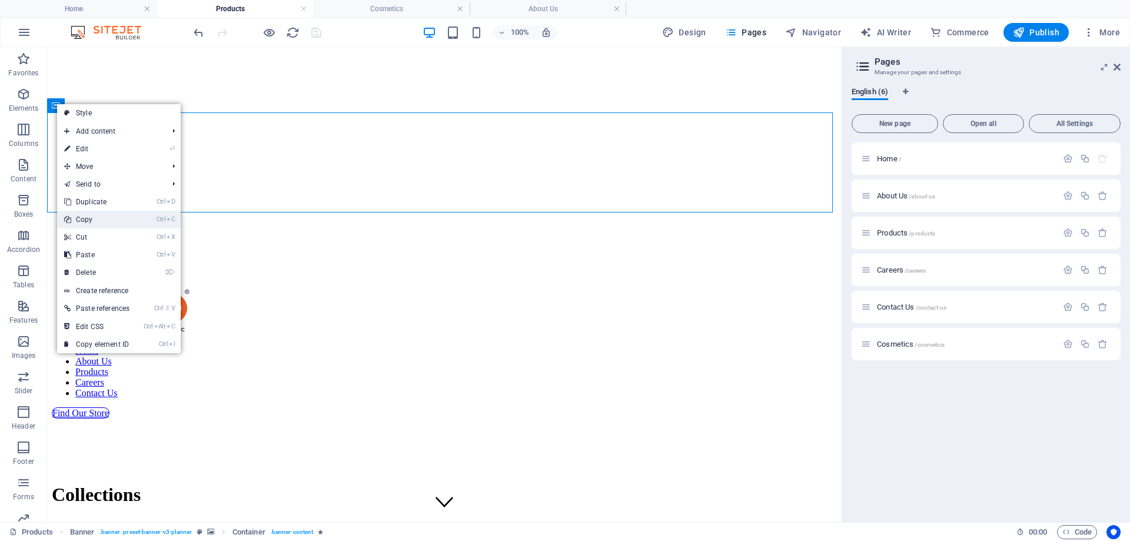
click at [140, 224] on li "Ctrl C Copy" at bounding box center [119, 220] width 124 height 18
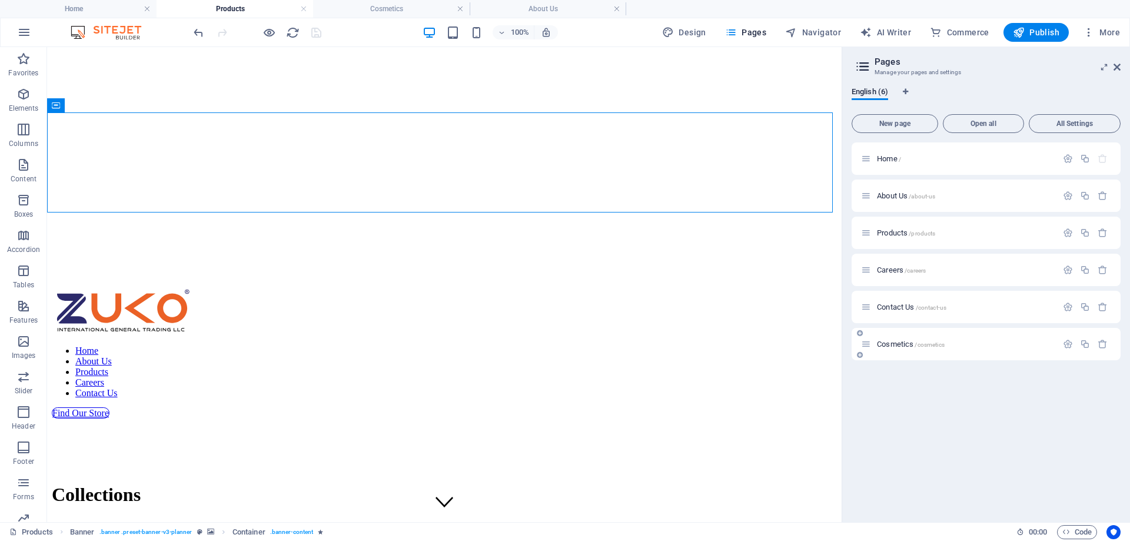
click at [901, 342] on span "Cosmetics /cosmetics" at bounding box center [911, 344] width 68 height 9
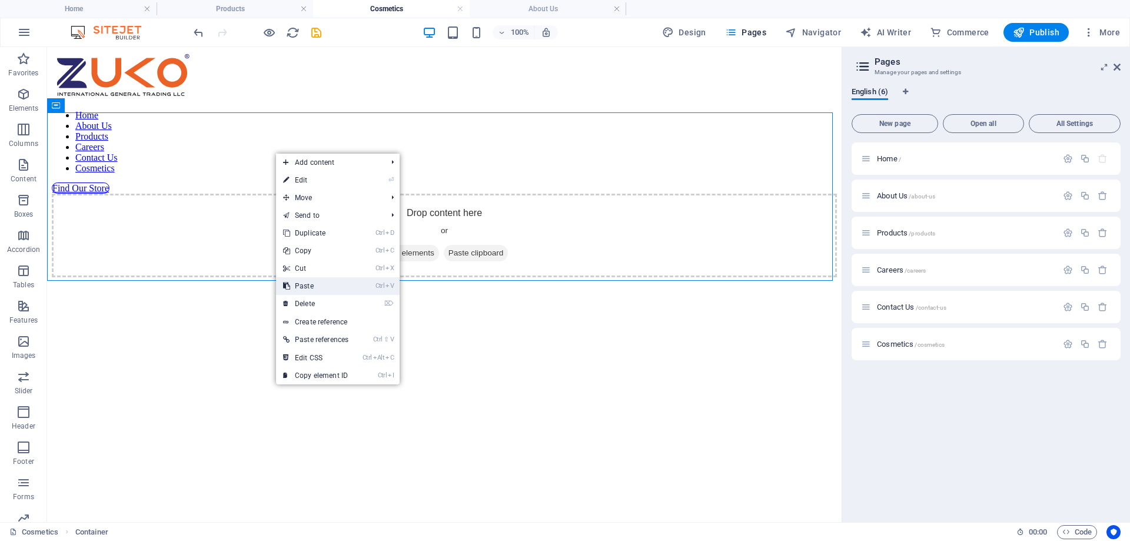
click at [316, 288] on link "Ctrl V Paste" at bounding box center [315, 286] width 79 height 18
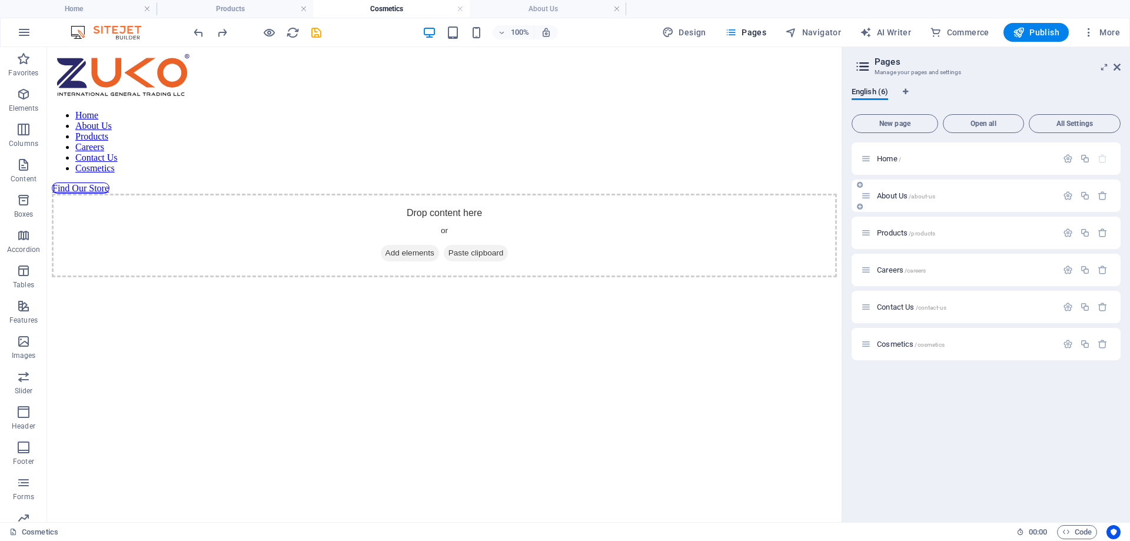
click at [907, 195] on span "About Us /about-us" at bounding box center [906, 195] width 58 height 9
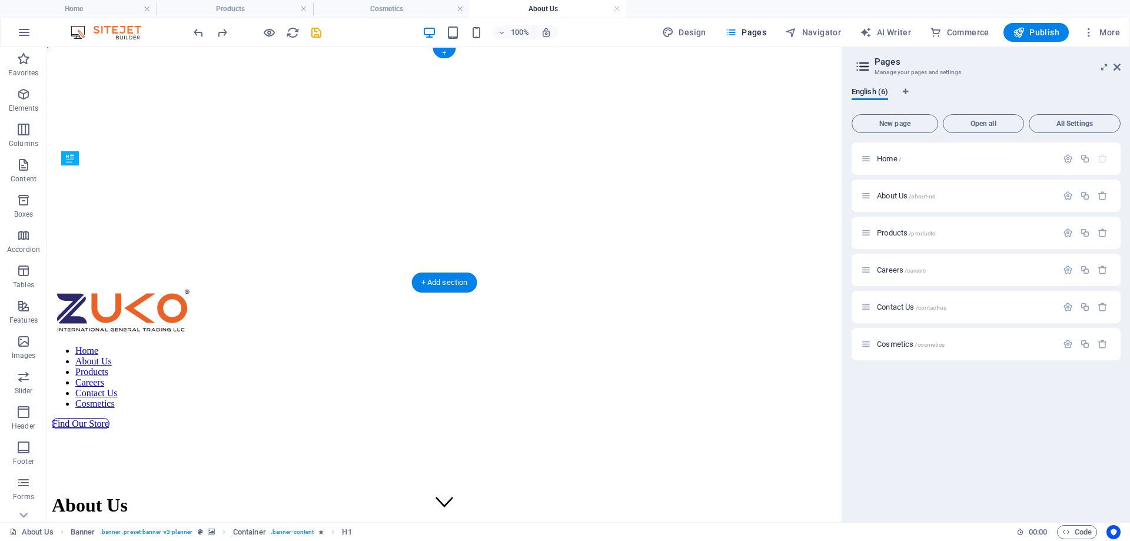
click at [217, 52] on figure at bounding box center [444, 52] width 785 height 0
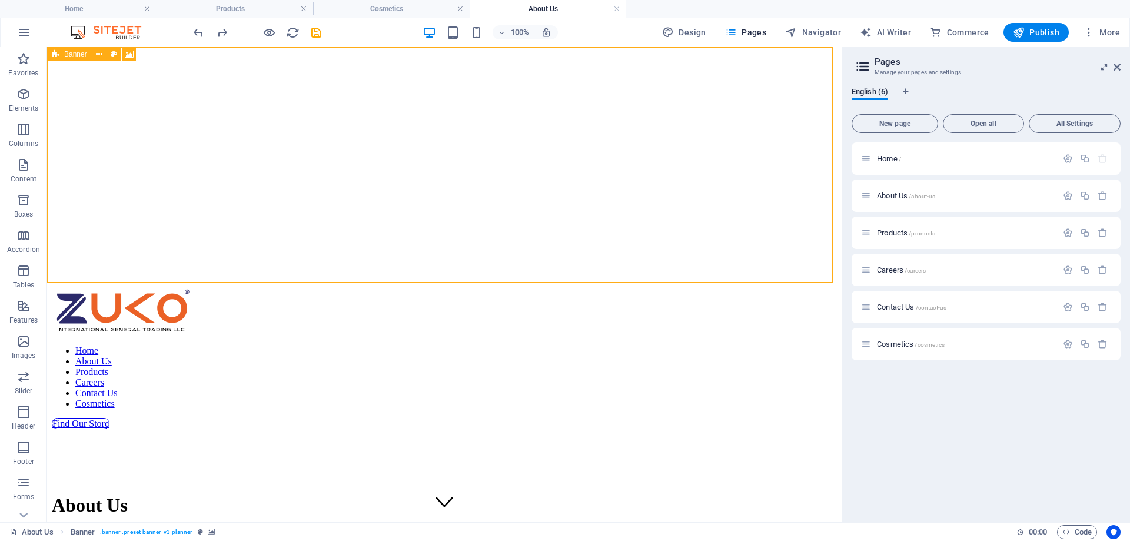
click at [59, 58] on icon at bounding box center [56, 54] width 8 height 14
select select "px"
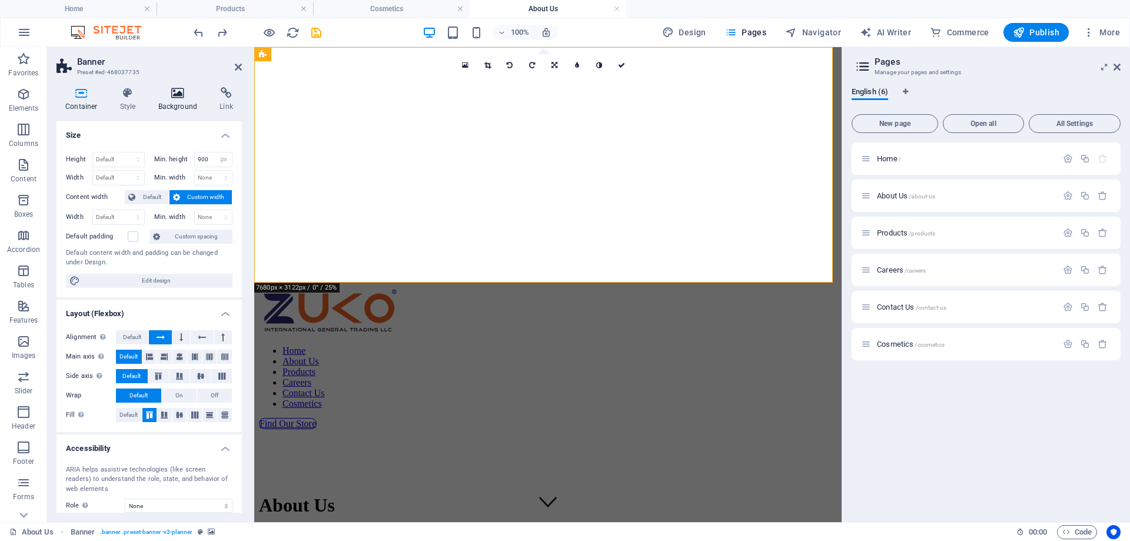
click at [167, 89] on icon at bounding box center [177, 93] width 57 height 12
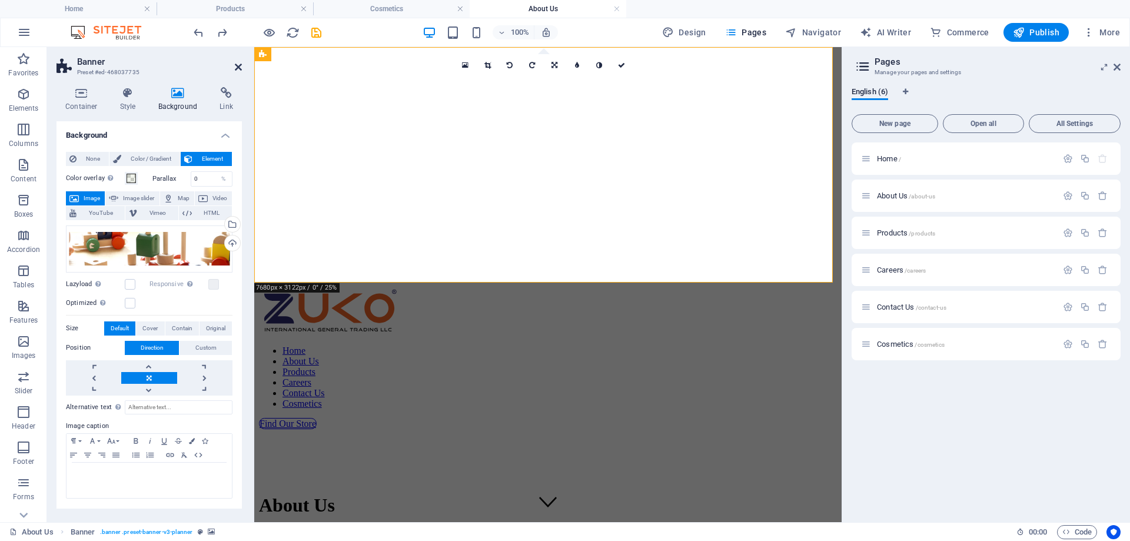
click at [241, 66] on icon at bounding box center [238, 66] width 7 height 9
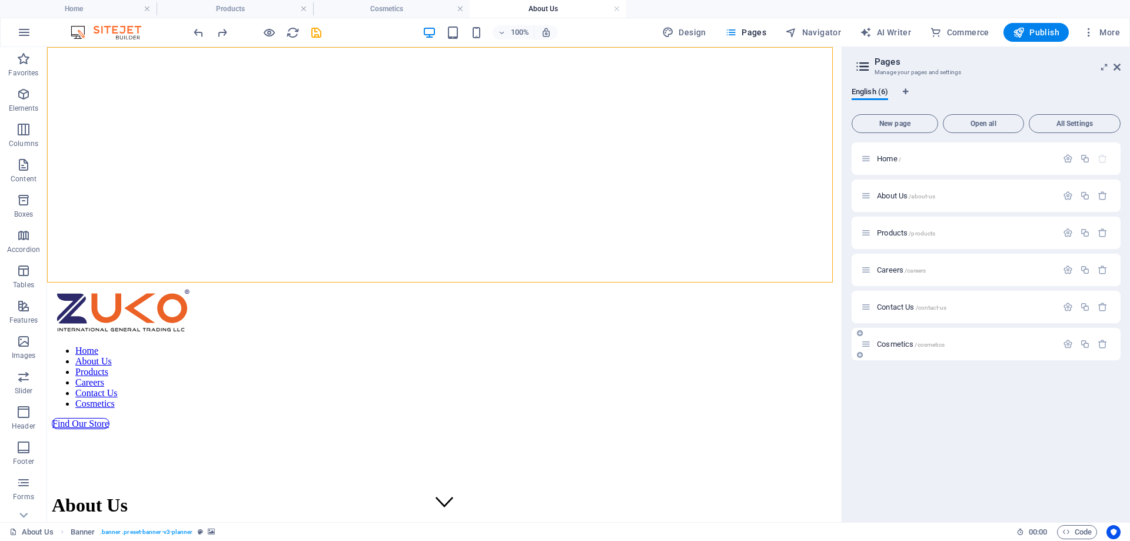
click at [881, 343] on span "Cosmetics /cosmetics" at bounding box center [911, 344] width 68 height 9
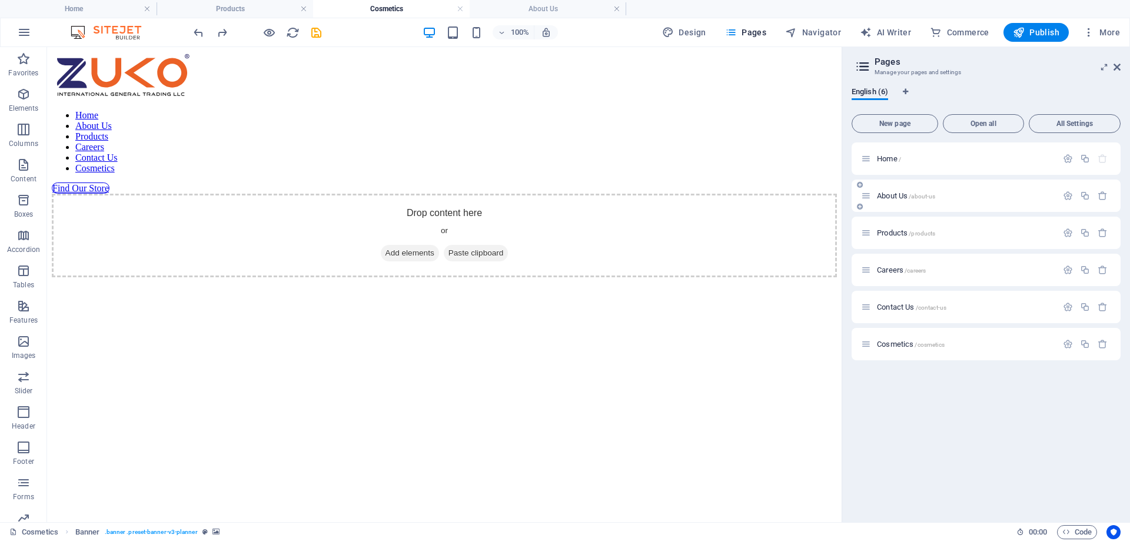
click at [899, 195] on span "About Us /about-us" at bounding box center [906, 195] width 58 height 9
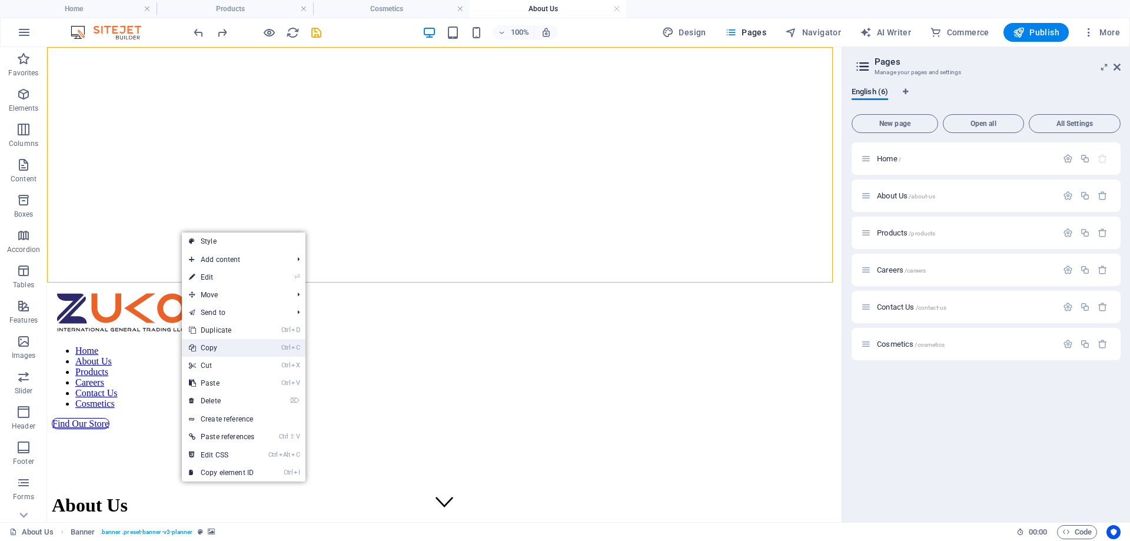
click at [227, 352] on link "Ctrl C Copy" at bounding box center [221, 348] width 79 height 18
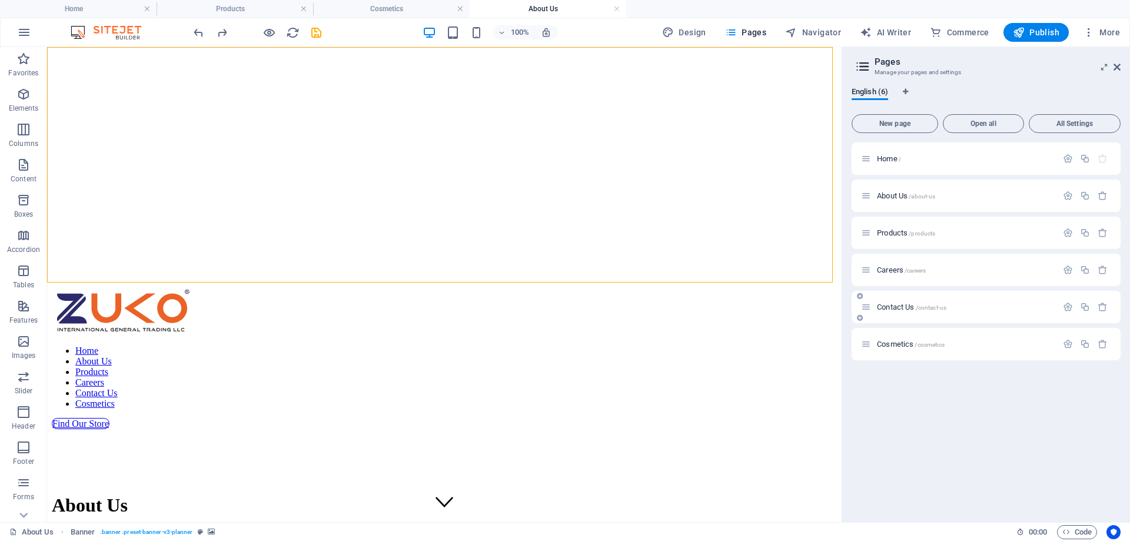
click at [884, 311] on div "Contact Us /contact-us" at bounding box center [959, 307] width 196 height 14
click at [894, 341] on span "Cosmetics /cosmetics" at bounding box center [911, 344] width 68 height 9
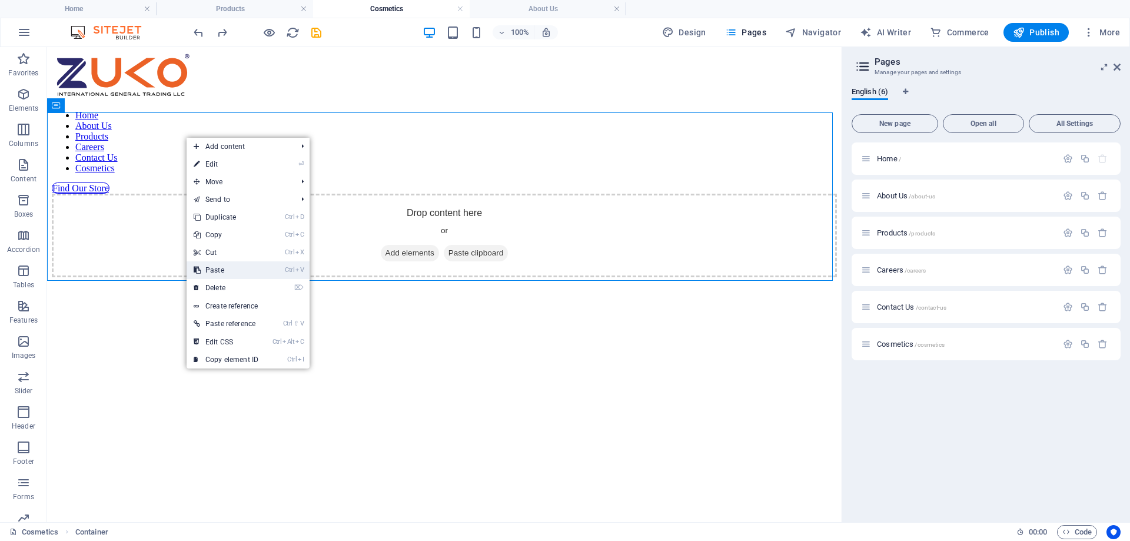
click at [231, 270] on link "Ctrl V Paste" at bounding box center [226, 270] width 79 height 18
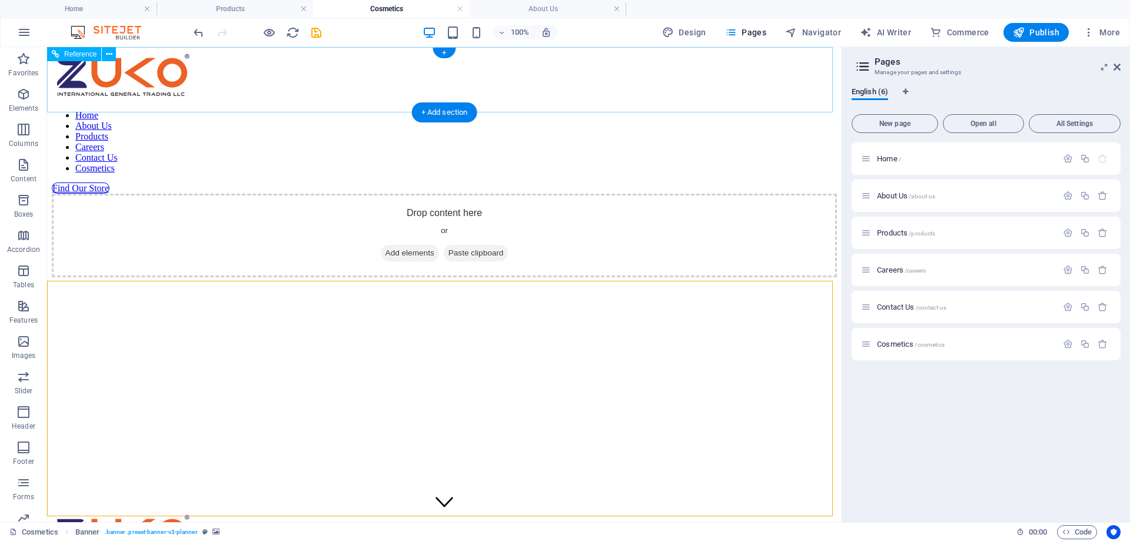
click at [114, 84] on div at bounding box center [444, 76] width 785 height 49
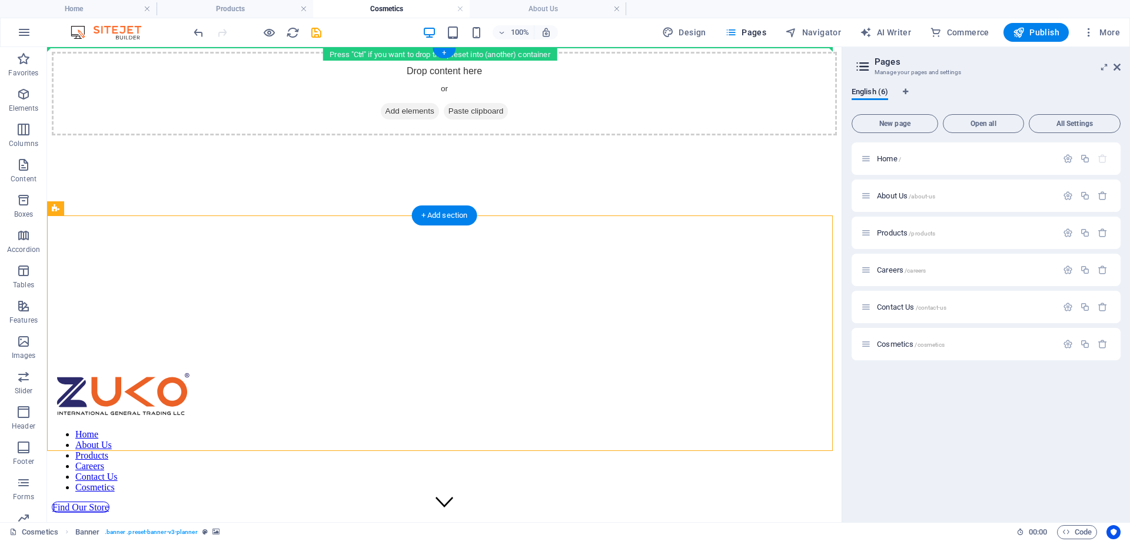
drag, startPoint x: 108, startPoint y: 259, endPoint x: 75, endPoint y: 66, distance: 196.5
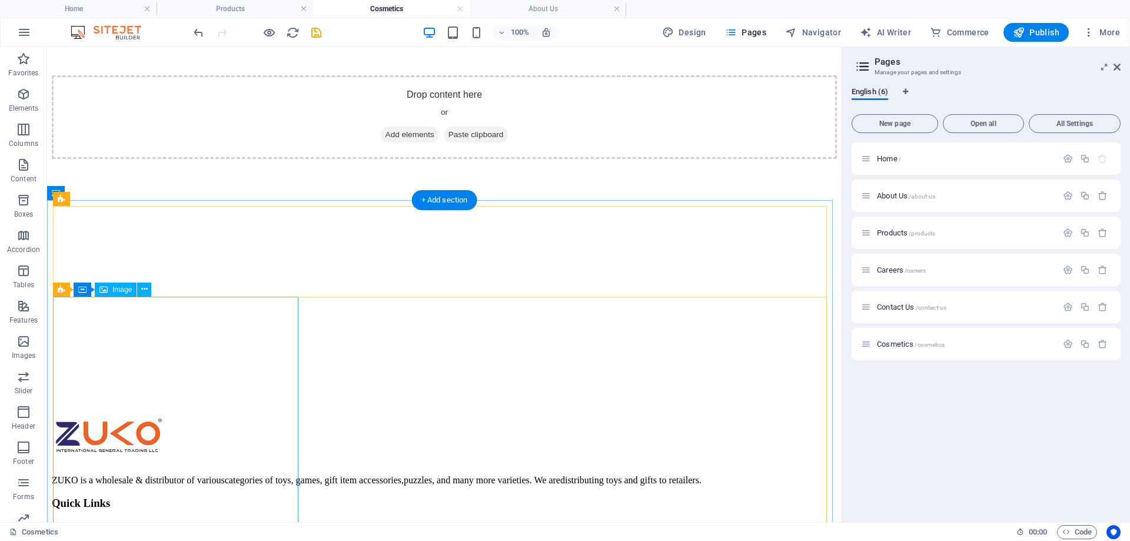
scroll to position [530, 0]
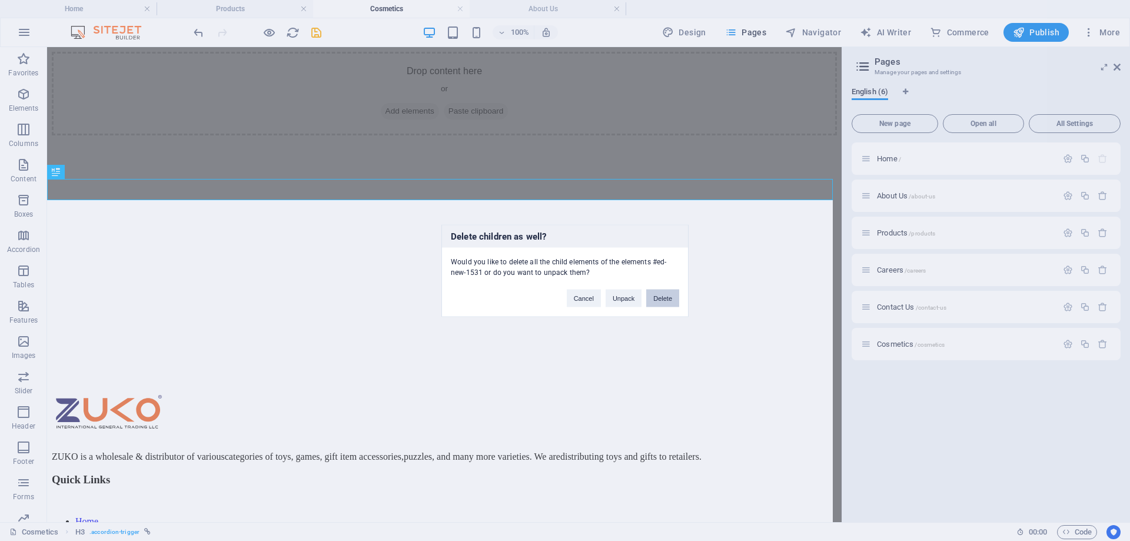
click at [659, 298] on button "Delete" at bounding box center [662, 298] width 33 height 18
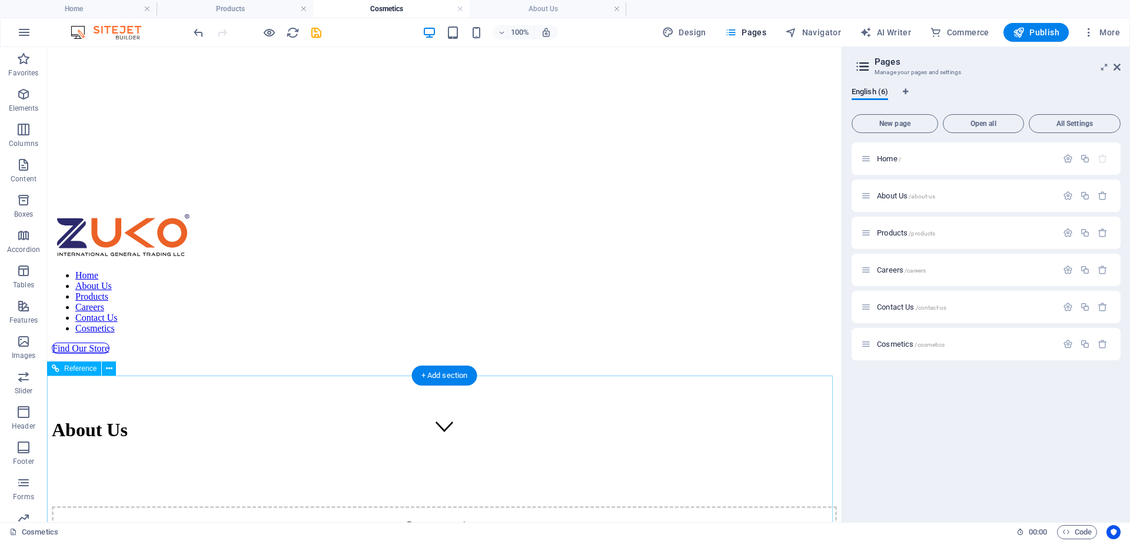
scroll to position [0, 0]
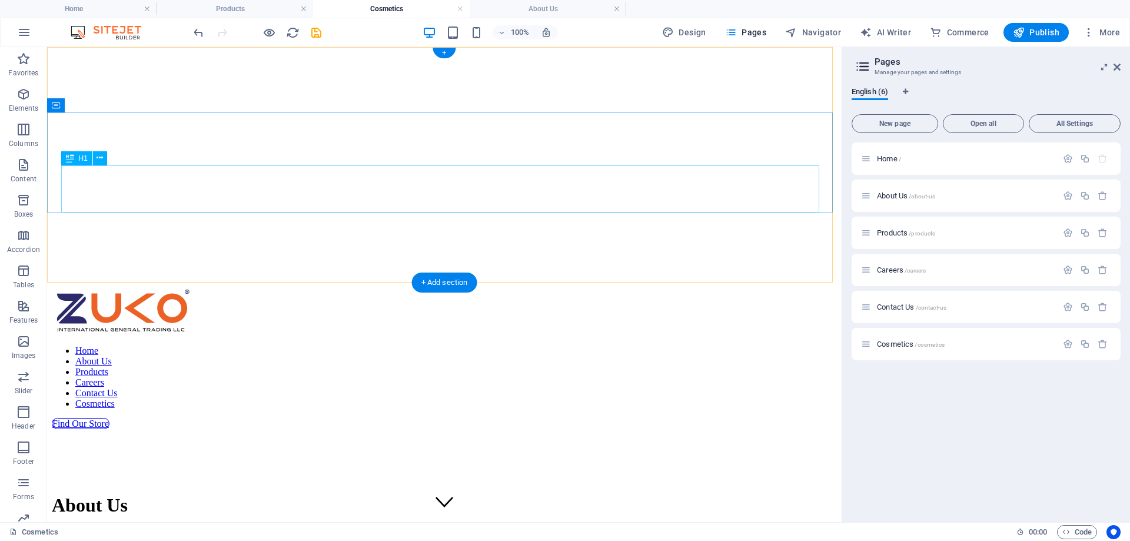
click at [439, 494] on div "About Us" at bounding box center [444, 505] width 785 height 22
click at [440, 494] on div "About Us" at bounding box center [444, 505] width 785 height 22
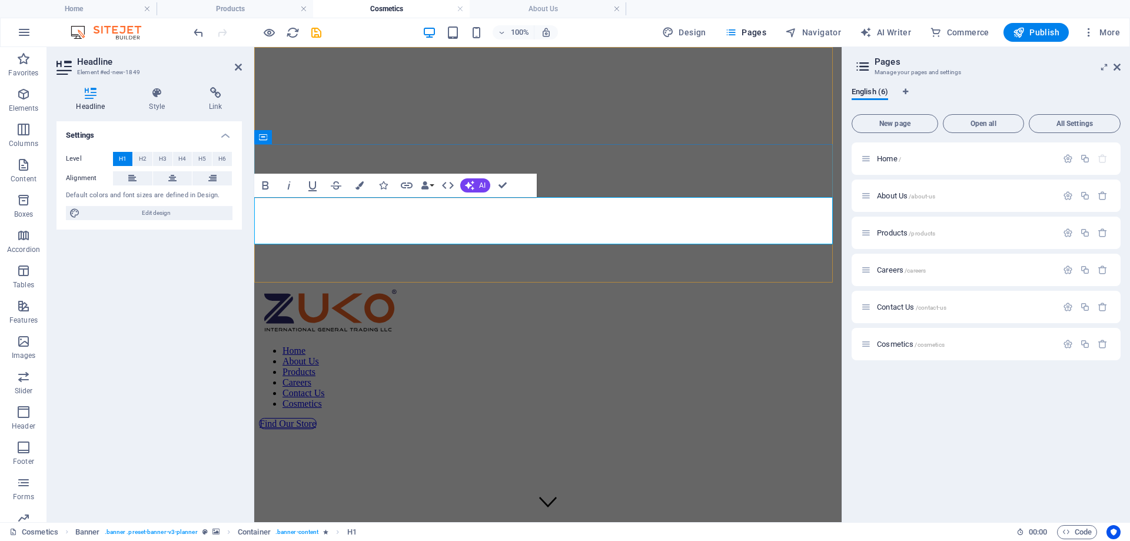
scroll to position [5, 0]
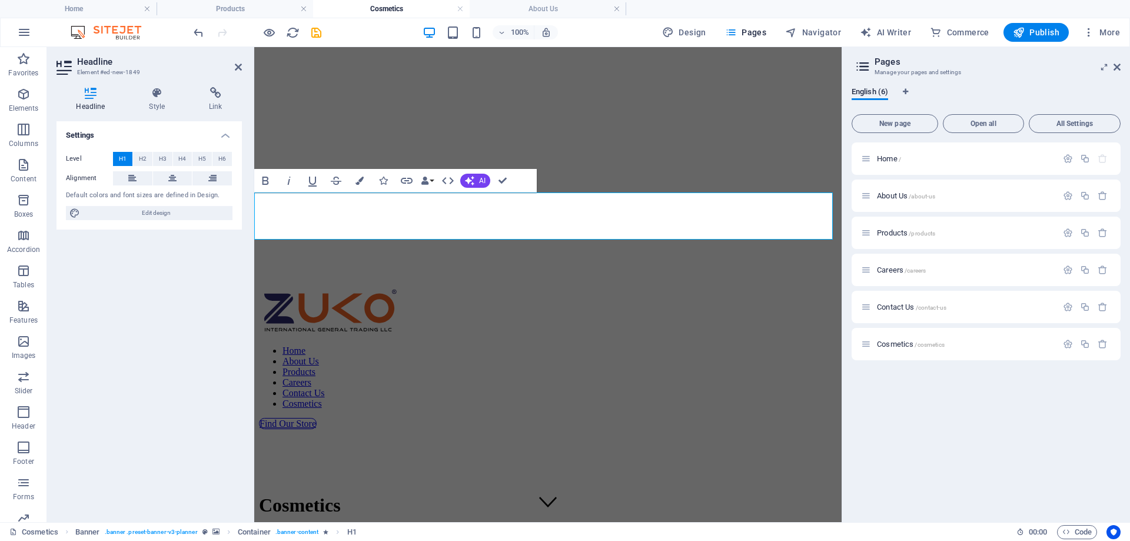
click at [658, 52] on figure at bounding box center [548, 52] width 578 height 0
select select "px"
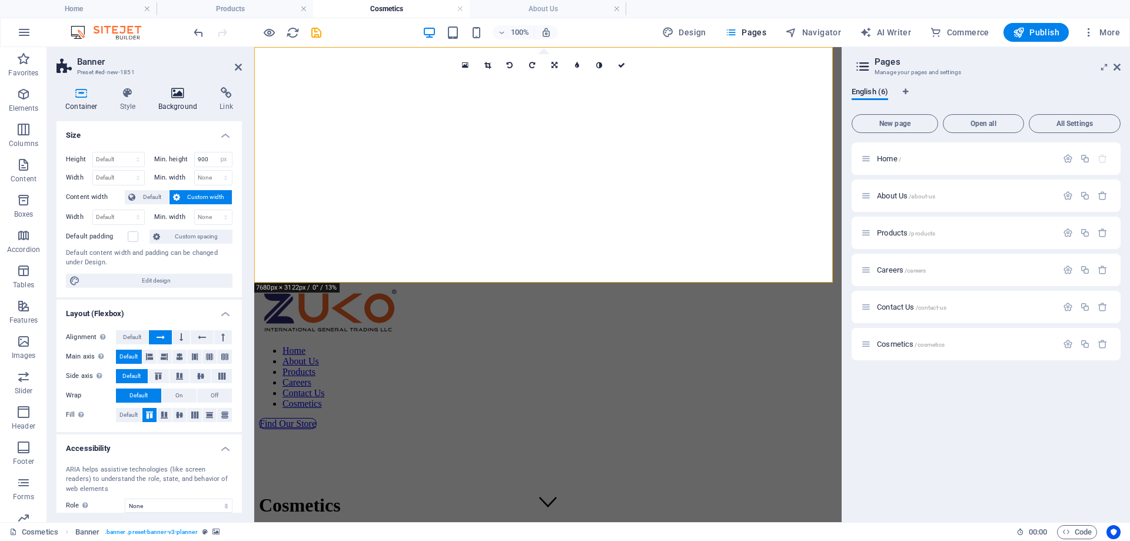
click at [174, 95] on icon at bounding box center [177, 93] width 57 height 12
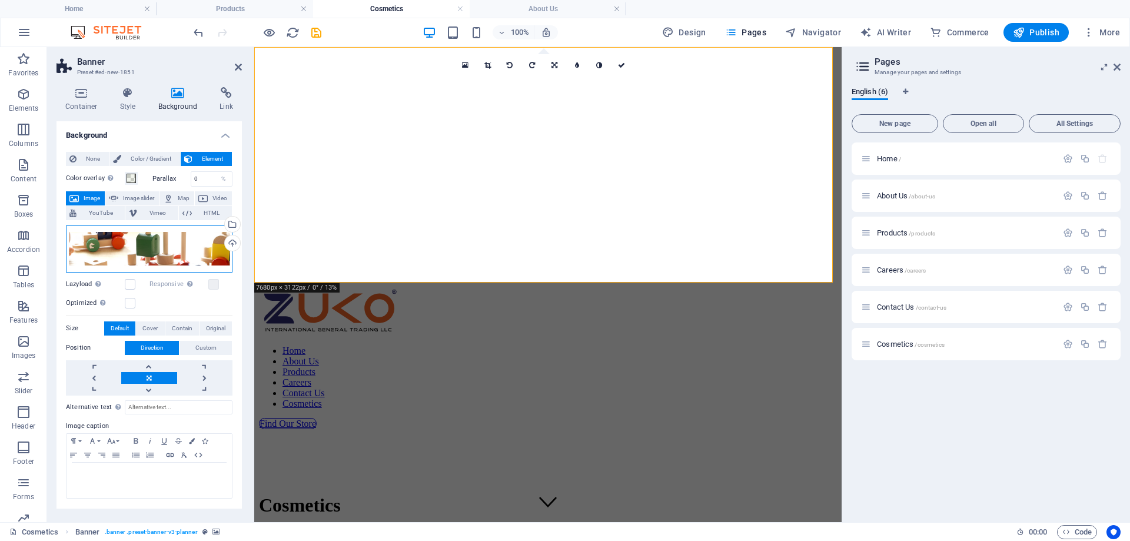
click at [132, 242] on div "Drag files here, click to choose files or select files from Files or our free s…" at bounding box center [149, 248] width 167 height 47
click at [132, 242] on body "[DOMAIN_NAME] Home Products Cosmetics About Us Favorites Elements Columns Conte…" at bounding box center [565, 270] width 1130 height 541
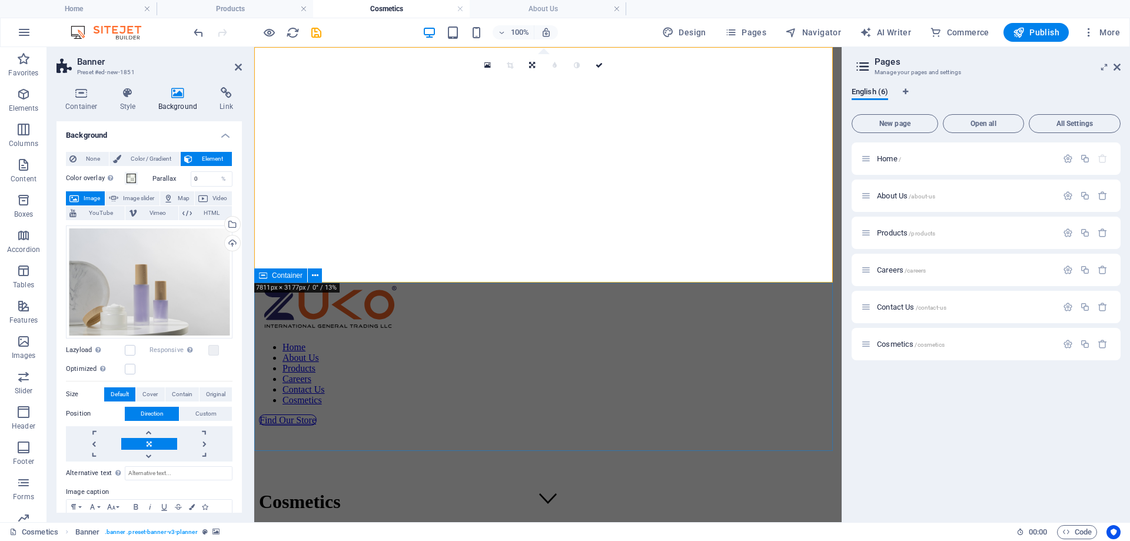
scroll to position [0, 0]
click at [238, 67] on icon at bounding box center [238, 66] width 7 height 9
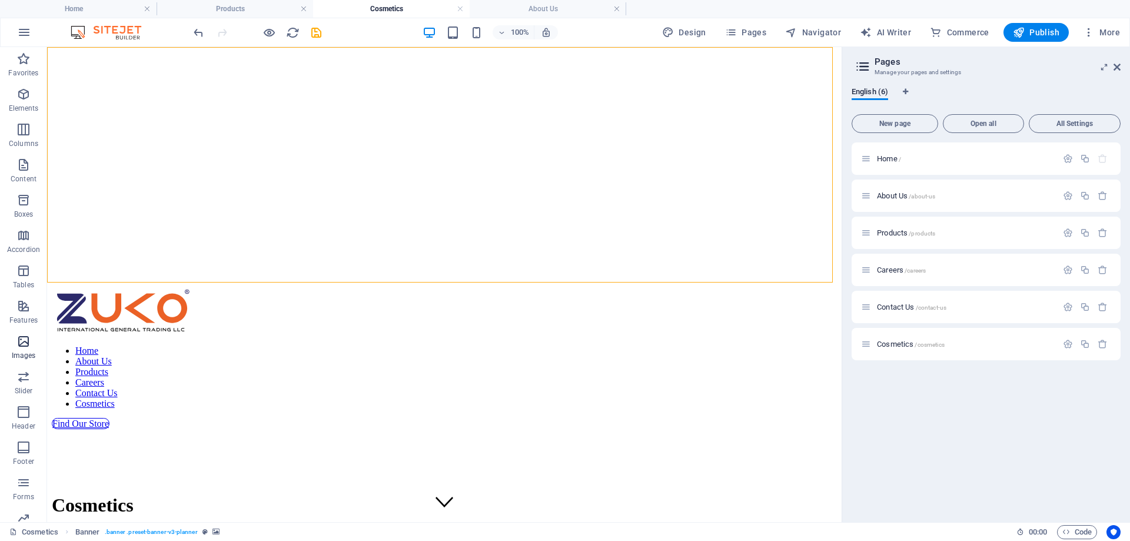
click at [23, 350] on span "Images" at bounding box center [23, 348] width 47 height 28
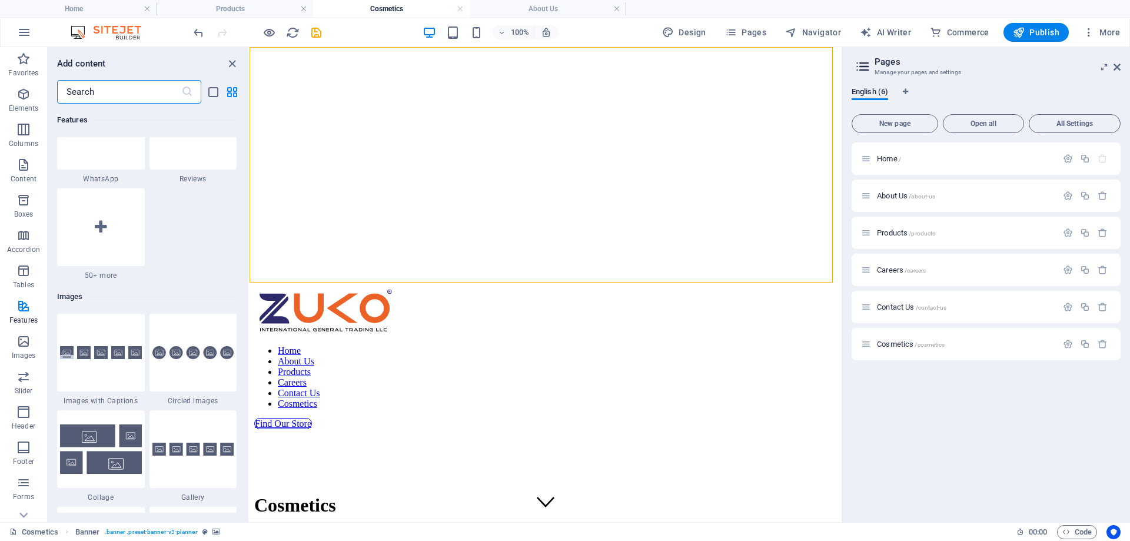
scroll to position [5908, 0]
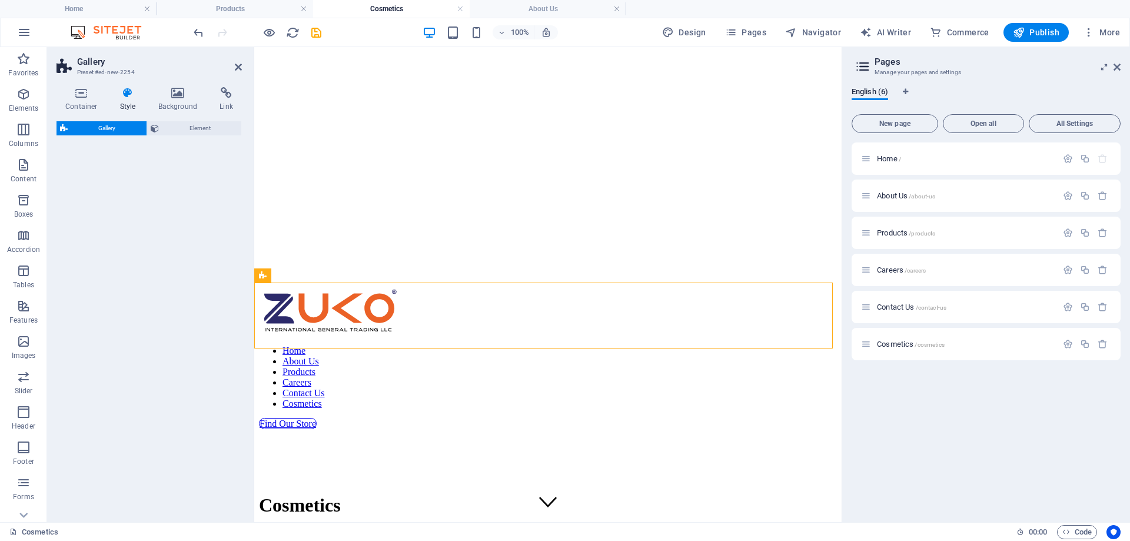
select select "rem"
select select "preset-gallery-v3-default"
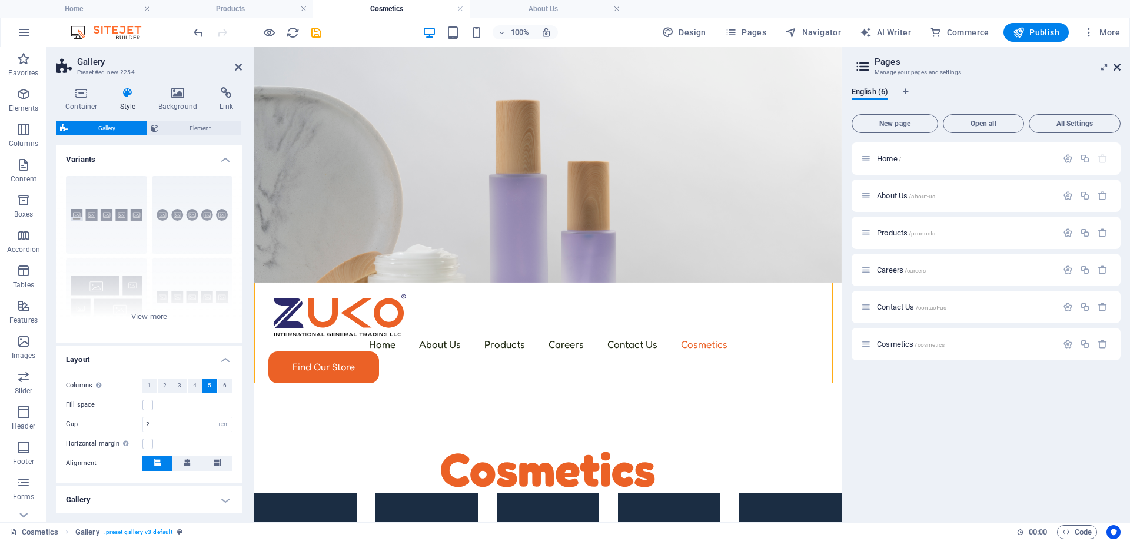
click at [1117, 68] on icon at bounding box center [1116, 66] width 7 height 9
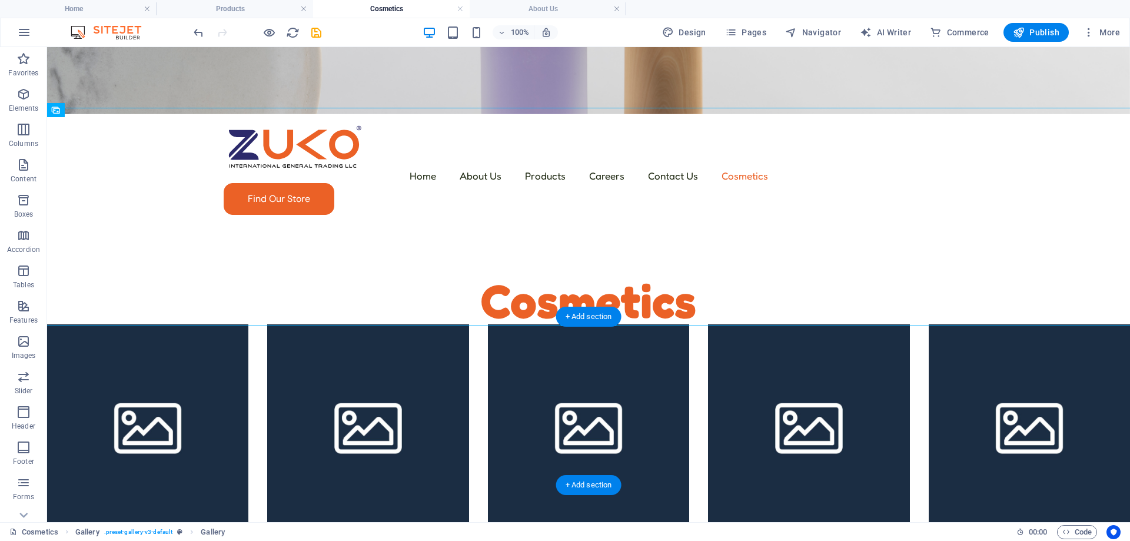
scroll to position [192, 0]
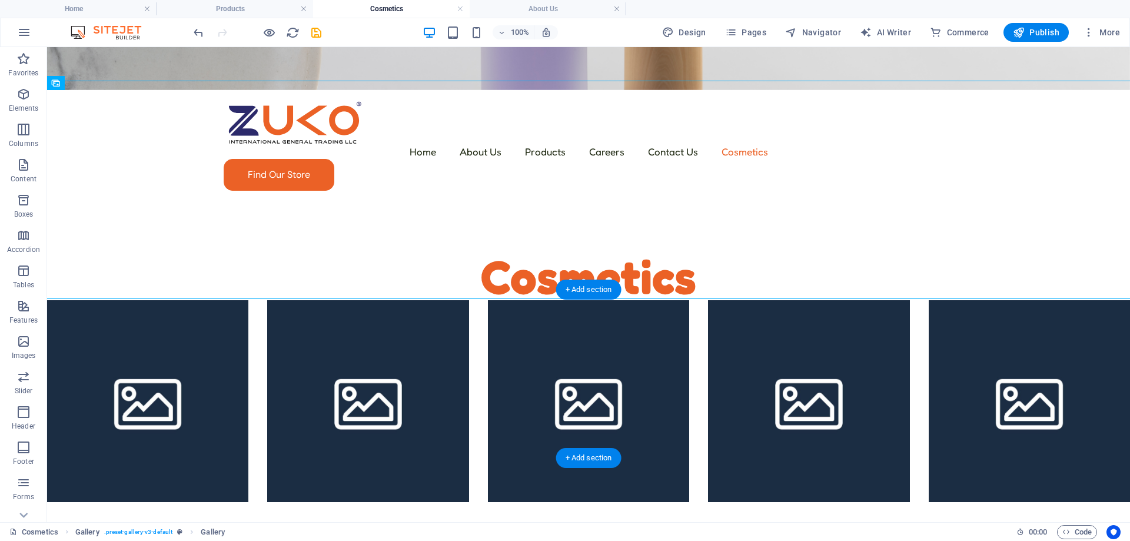
drag, startPoint x: 330, startPoint y: 264, endPoint x: 316, endPoint y: 334, distance: 72.0
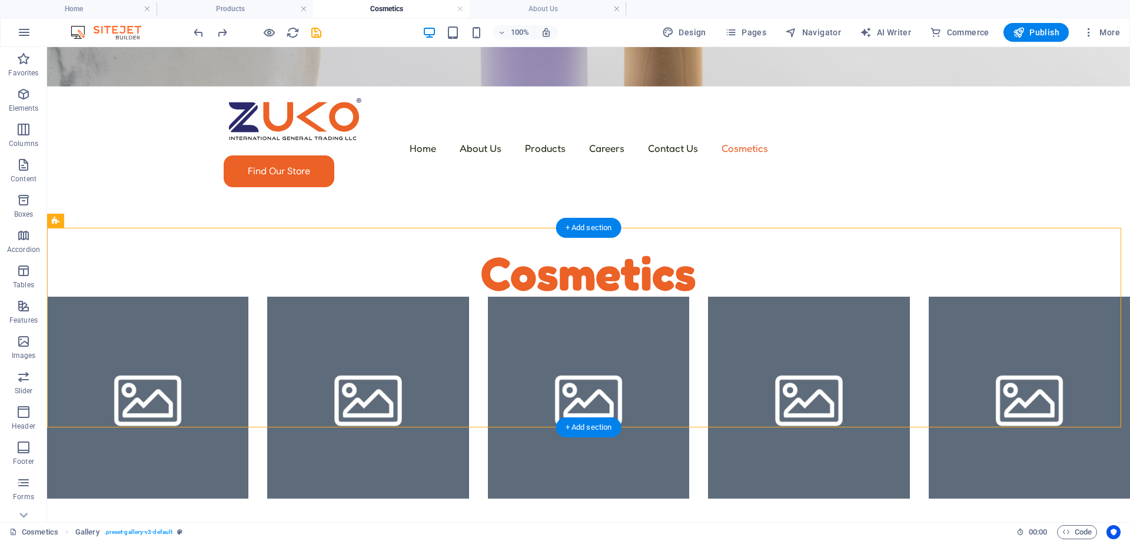
scroll to position [353, 0]
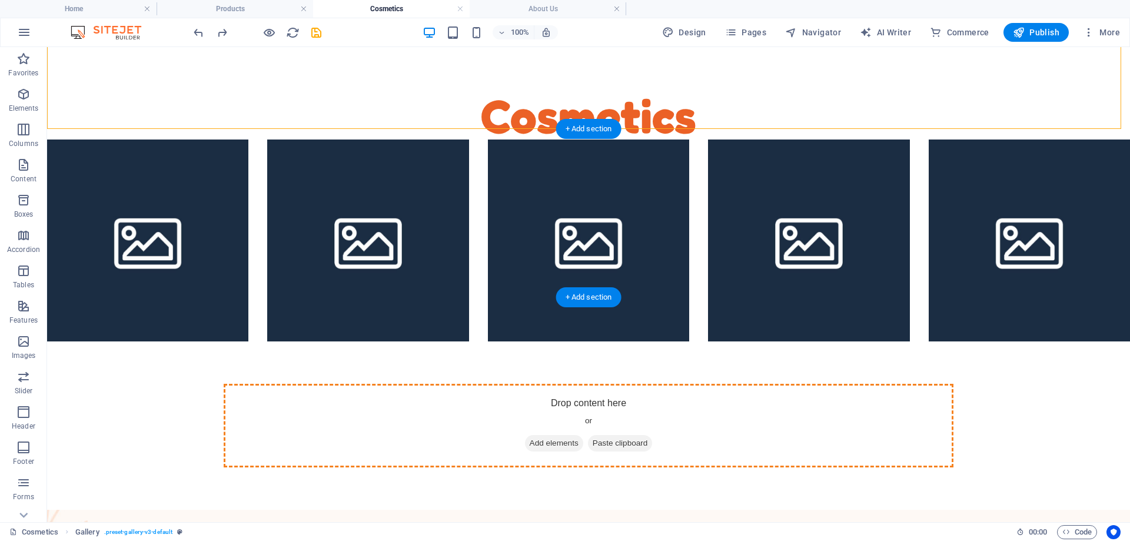
drag, startPoint x: 108, startPoint y: 322, endPoint x: 257, endPoint y: 177, distance: 207.6
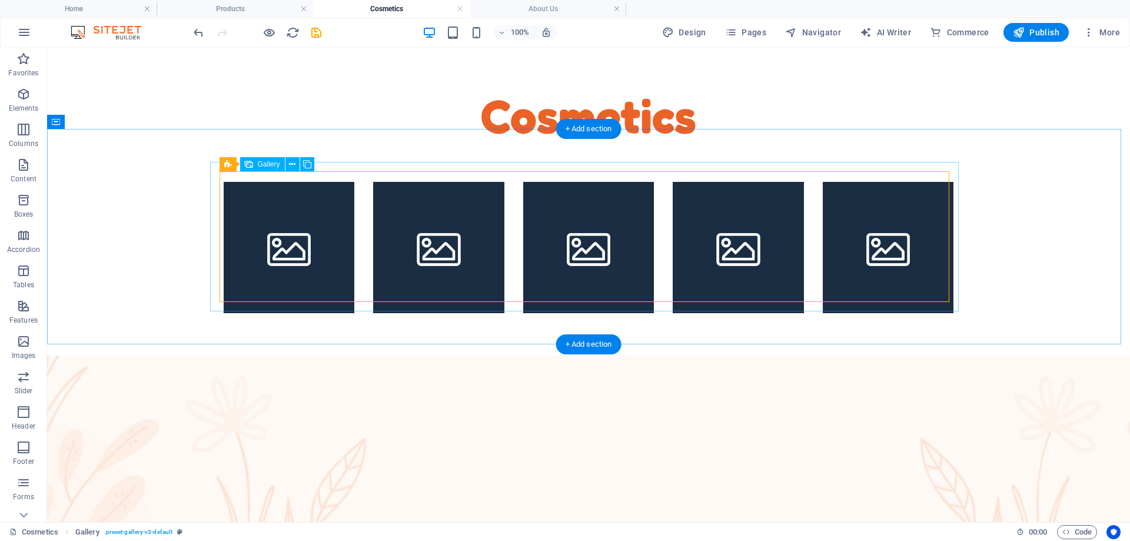
scroll to position [154, 0]
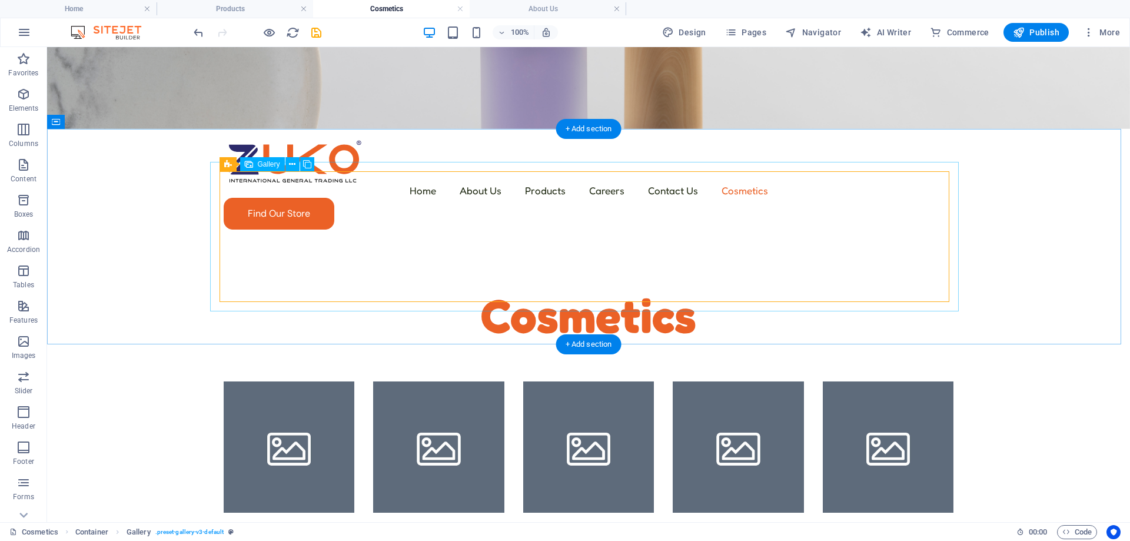
click at [290, 381] on li at bounding box center [289, 446] width 131 height 131
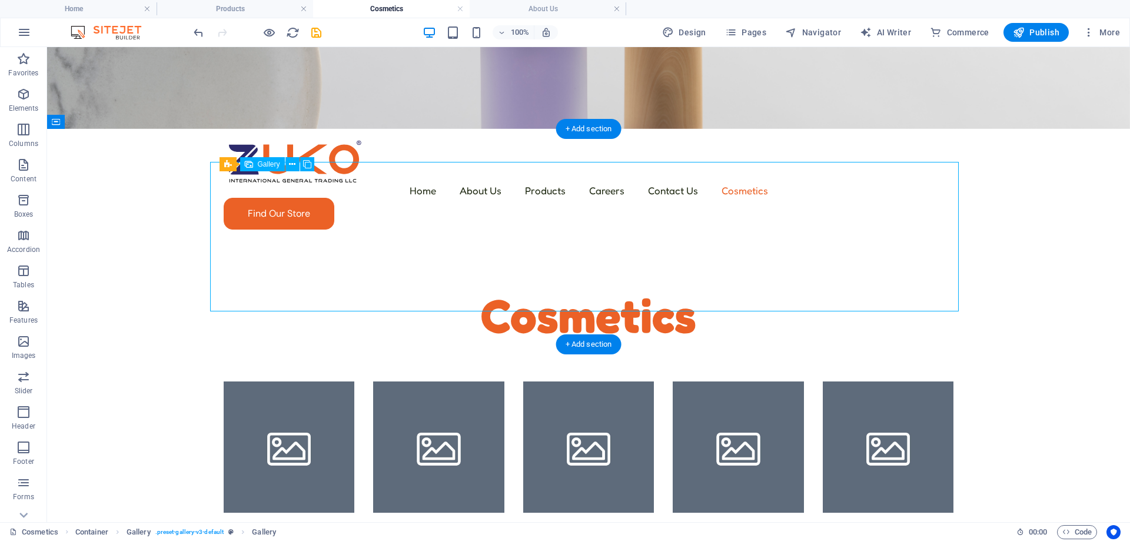
click at [290, 381] on li at bounding box center [289, 446] width 131 height 131
select select "4"
select select "px"
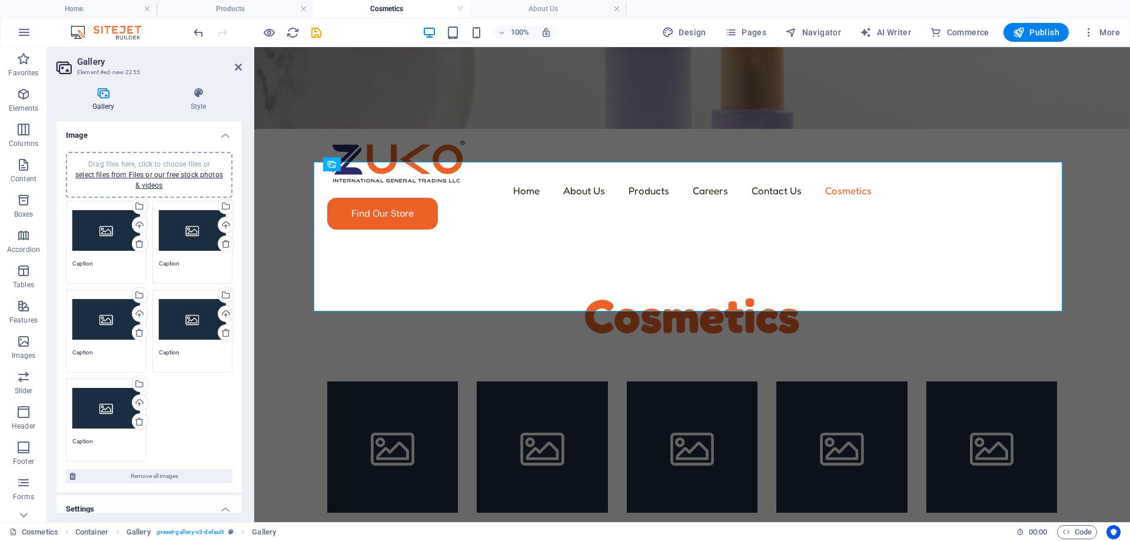
click at [99, 224] on div "Drag files here, click to choose files or select files from Files or our free s…" at bounding box center [106, 230] width 68 height 47
